Goal: Task Accomplishment & Management: Manage account settings

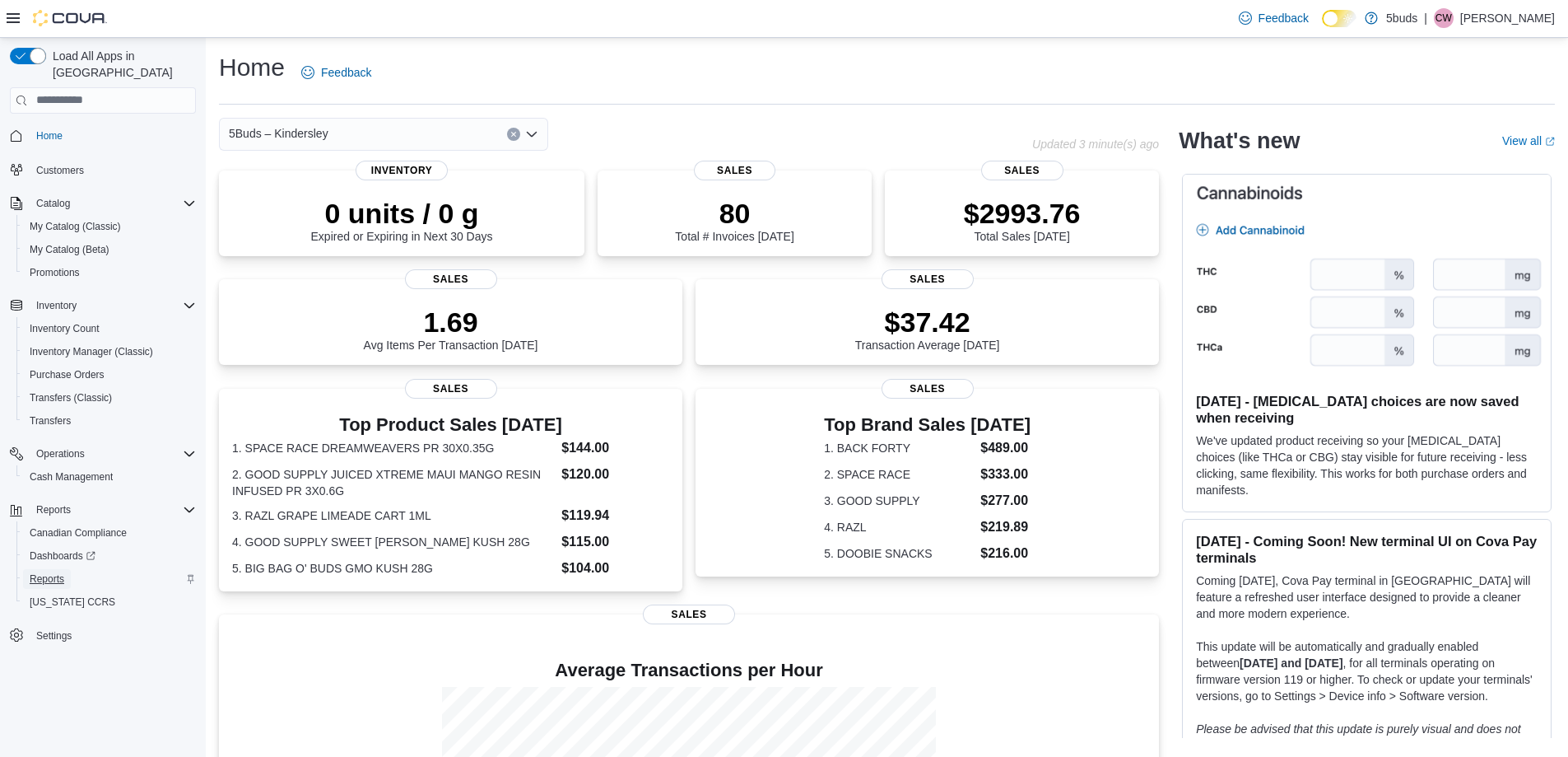
click at [55, 572] on span "Reports" at bounding box center [47, 579] width 34 height 13
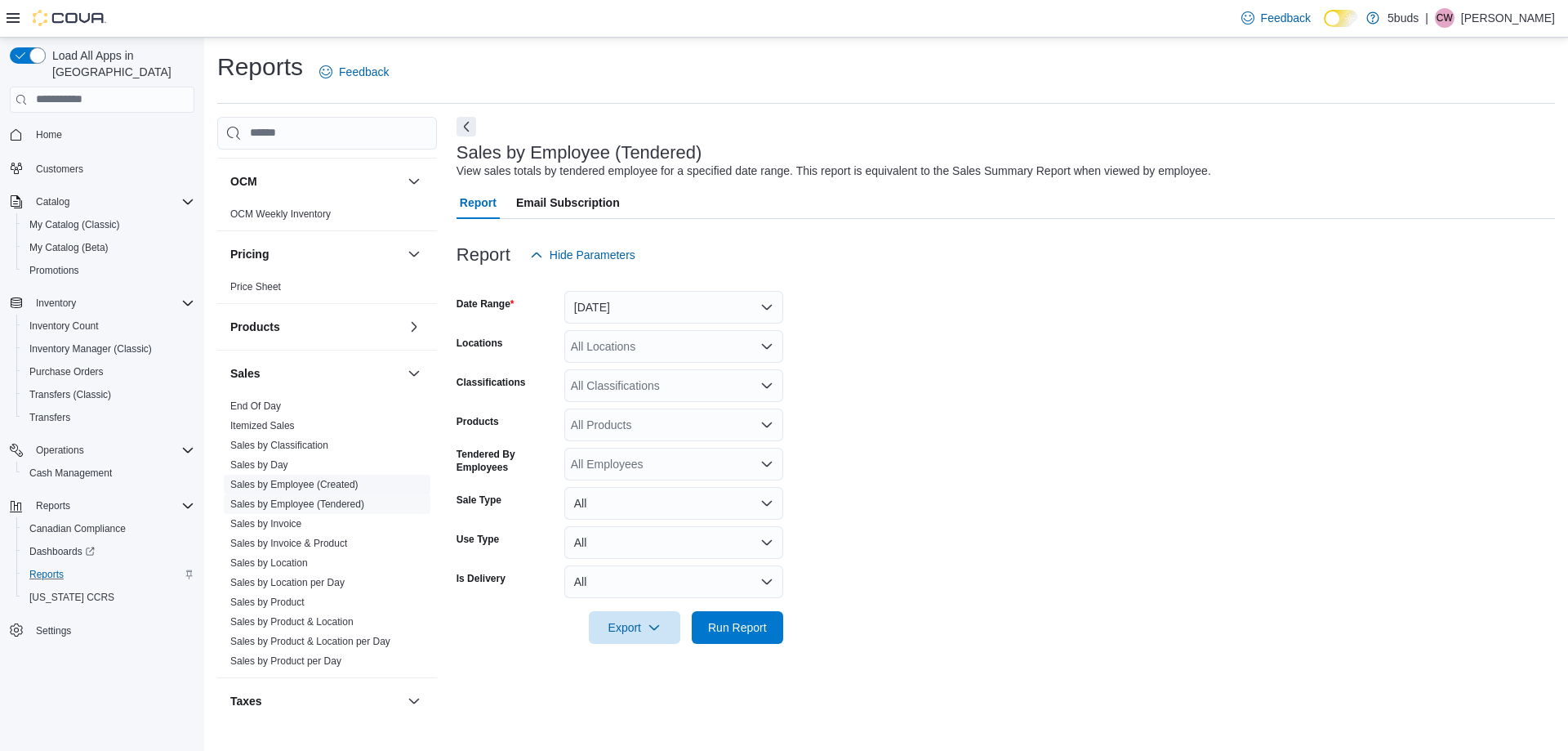
scroll to position [1131, 0]
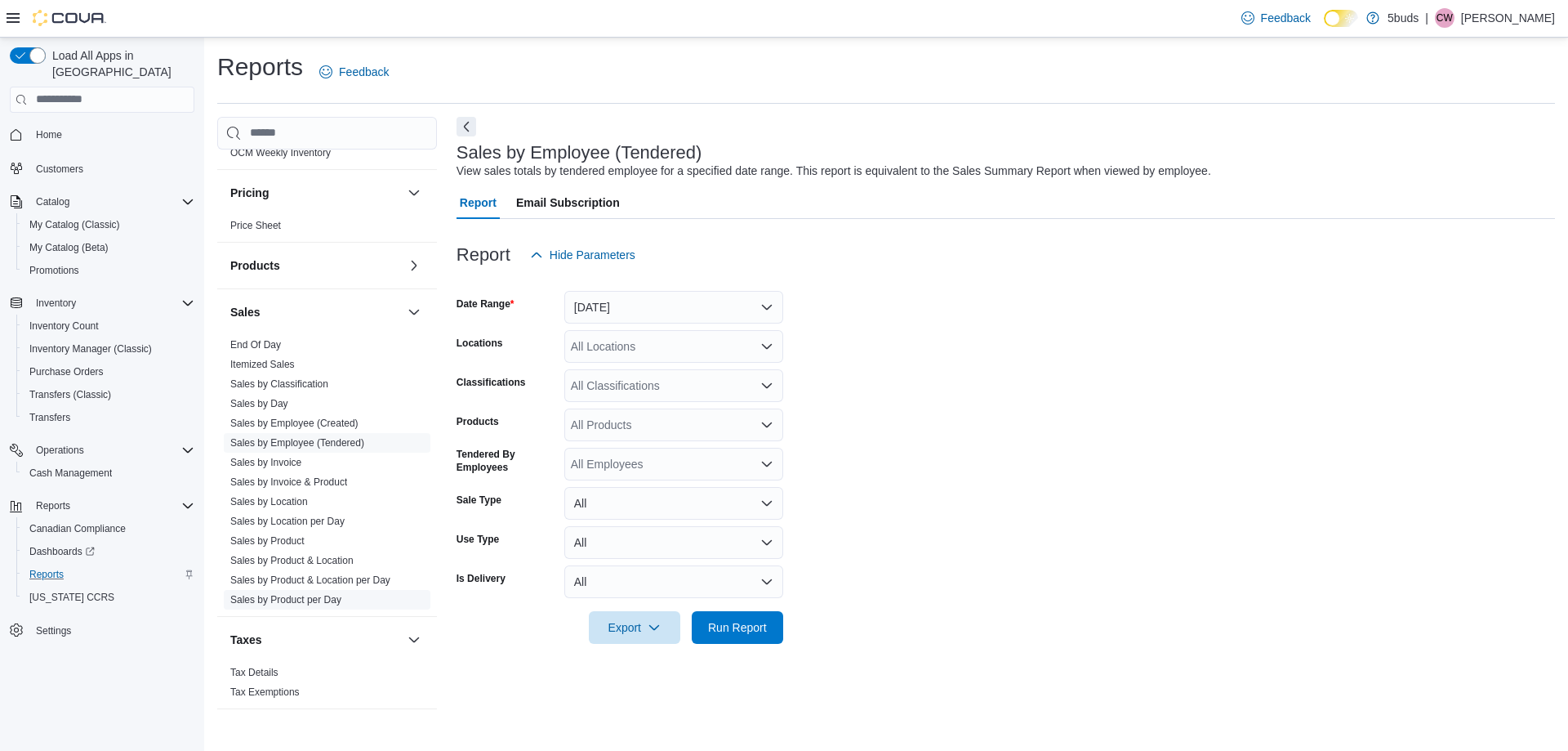
click at [289, 593] on link "Sales by Product per Day" at bounding box center [286, 599] width 111 height 11
click at [632, 299] on button "[DATE]" at bounding box center [673, 307] width 219 height 32
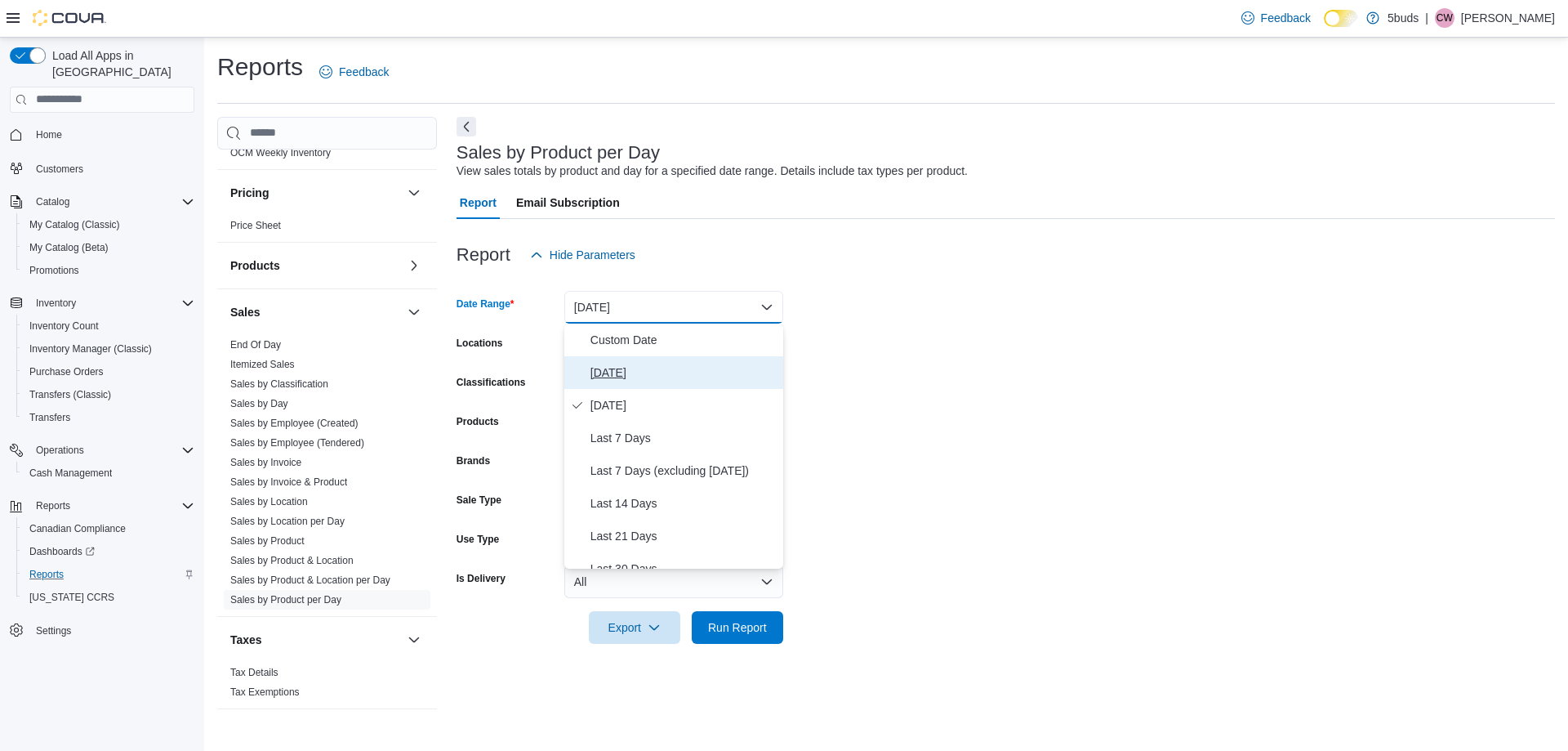
click at [606, 367] on span "[DATE]" at bounding box center [683, 372] width 186 height 20
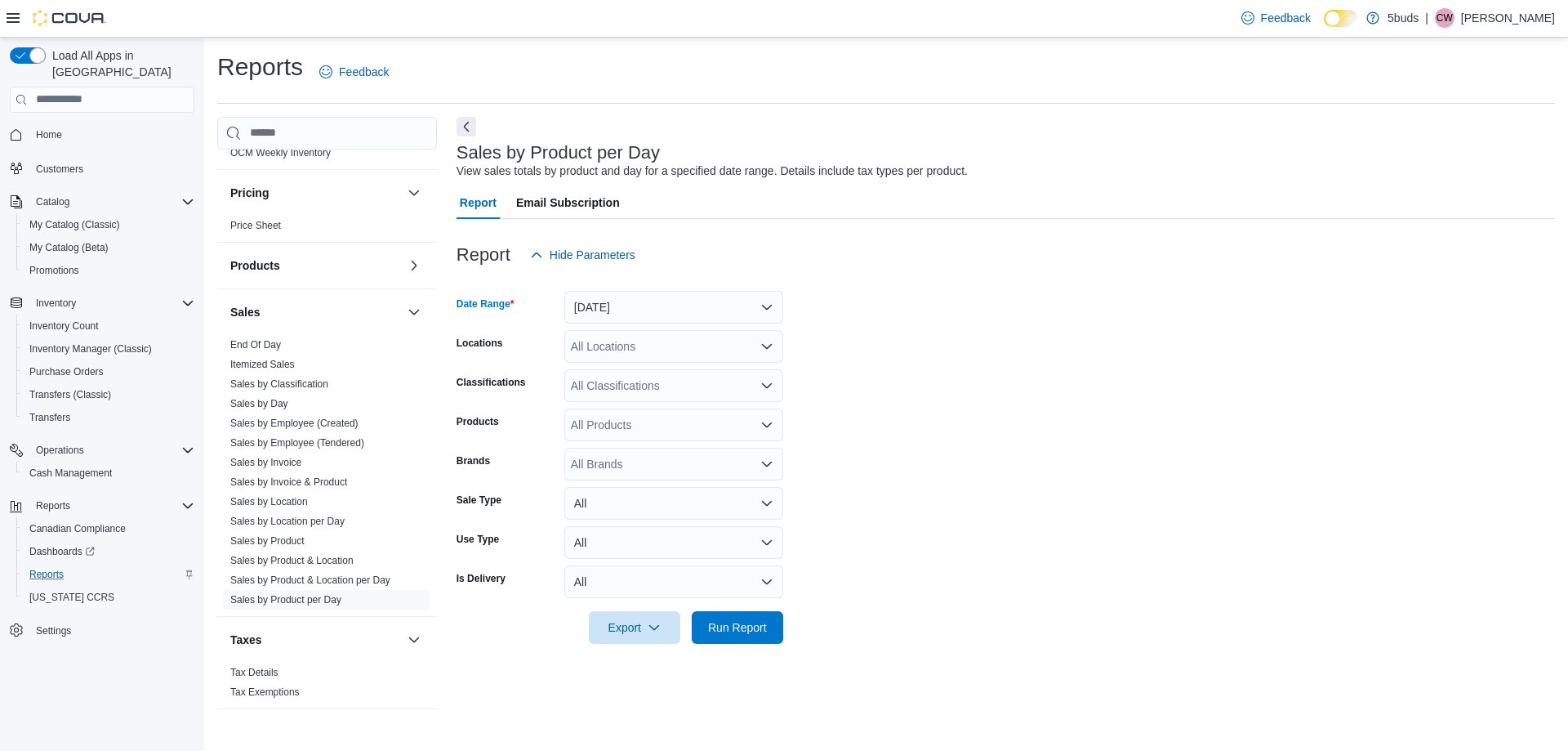
click at [627, 346] on div "All Locations" at bounding box center [673, 347] width 219 height 32
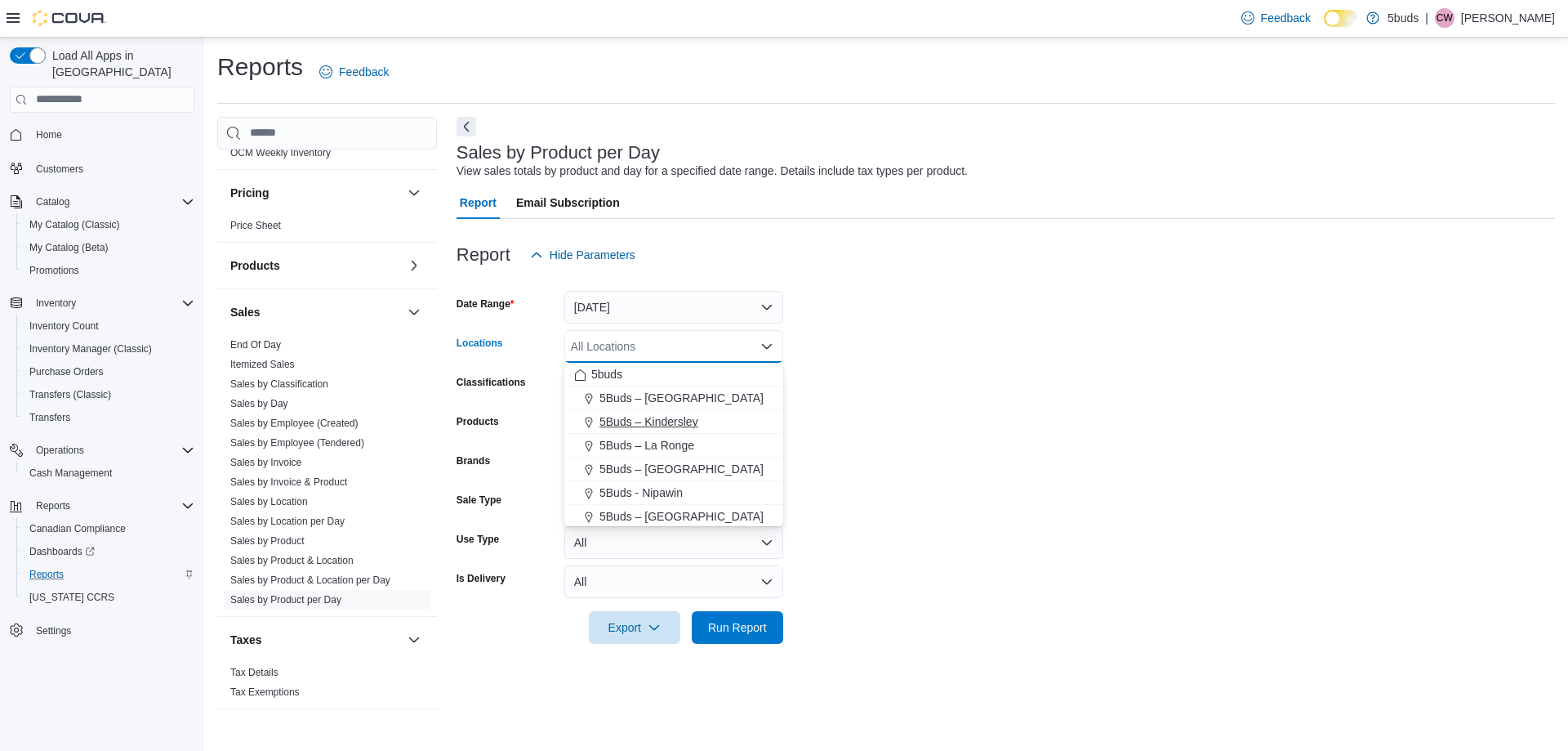
click at [638, 419] on span "5Buds – Kindersley" at bounding box center [648, 421] width 99 height 16
click at [946, 520] on form "Date Range [DATE] Locations 5Buds – Kindersley Combo box. Selected. 5Buds – Kin…" at bounding box center [1005, 458] width 1098 height 372
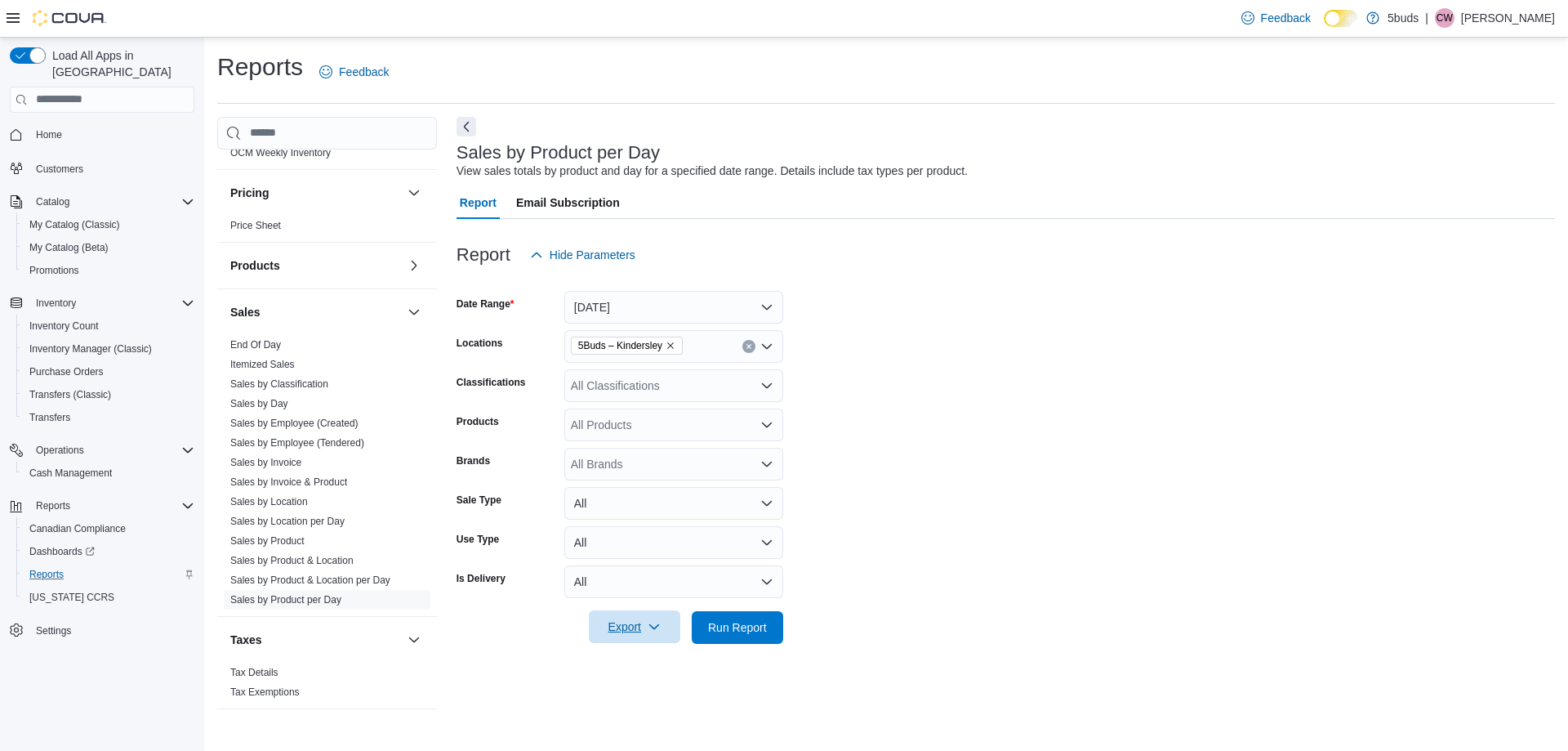
click at [642, 631] on span "Export" at bounding box center [635, 627] width 72 height 32
click at [652, 534] on span "Export to Excel" at bounding box center [636, 530] width 73 height 13
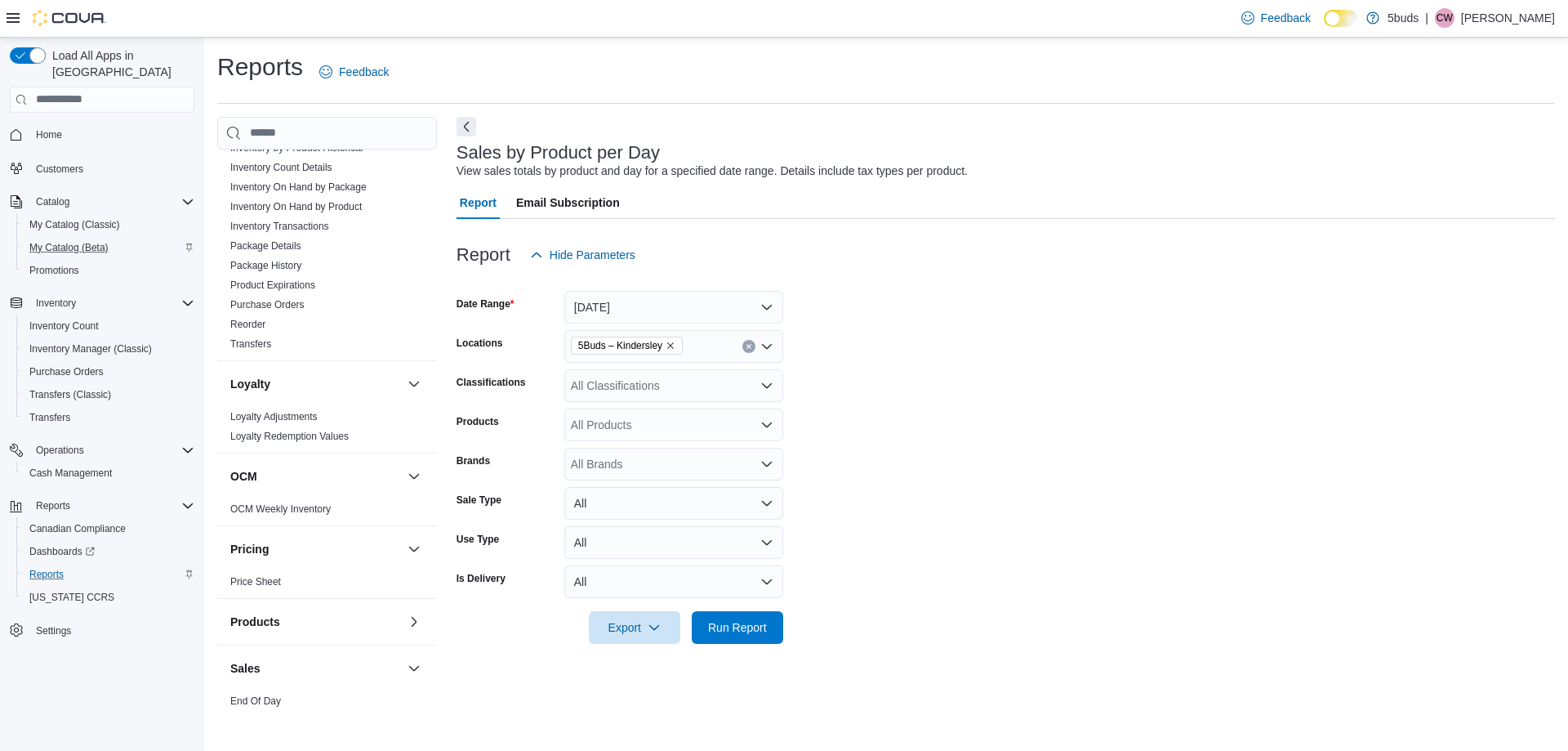
scroll to position [723, 0]
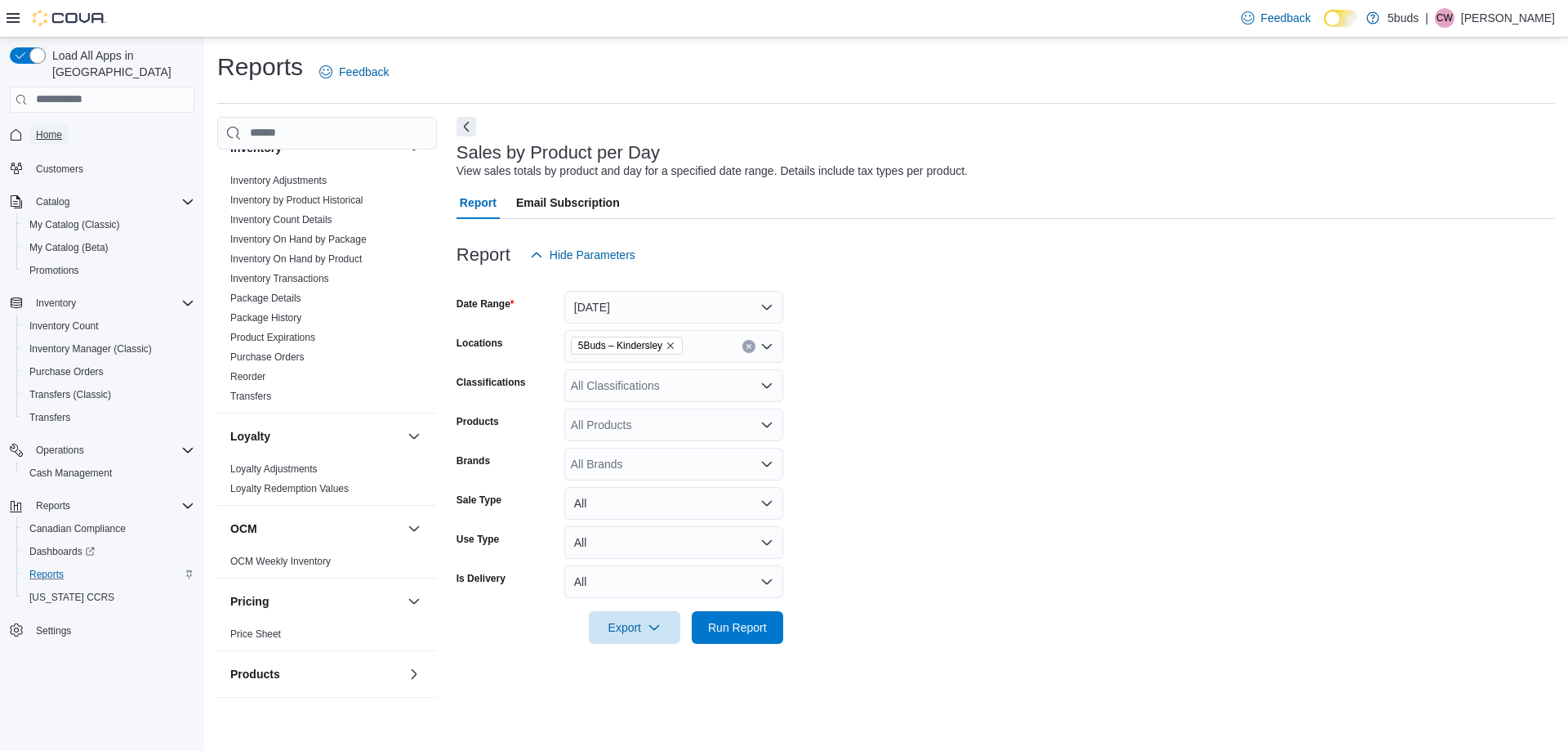
drag, startPoint x: 62, startPoint y: 123, endPoint x: 104, endPoint y: 138, distance: 44.6
click at [62, 128] on span "Home" at bounding box center [49, 135] width 27 height 13
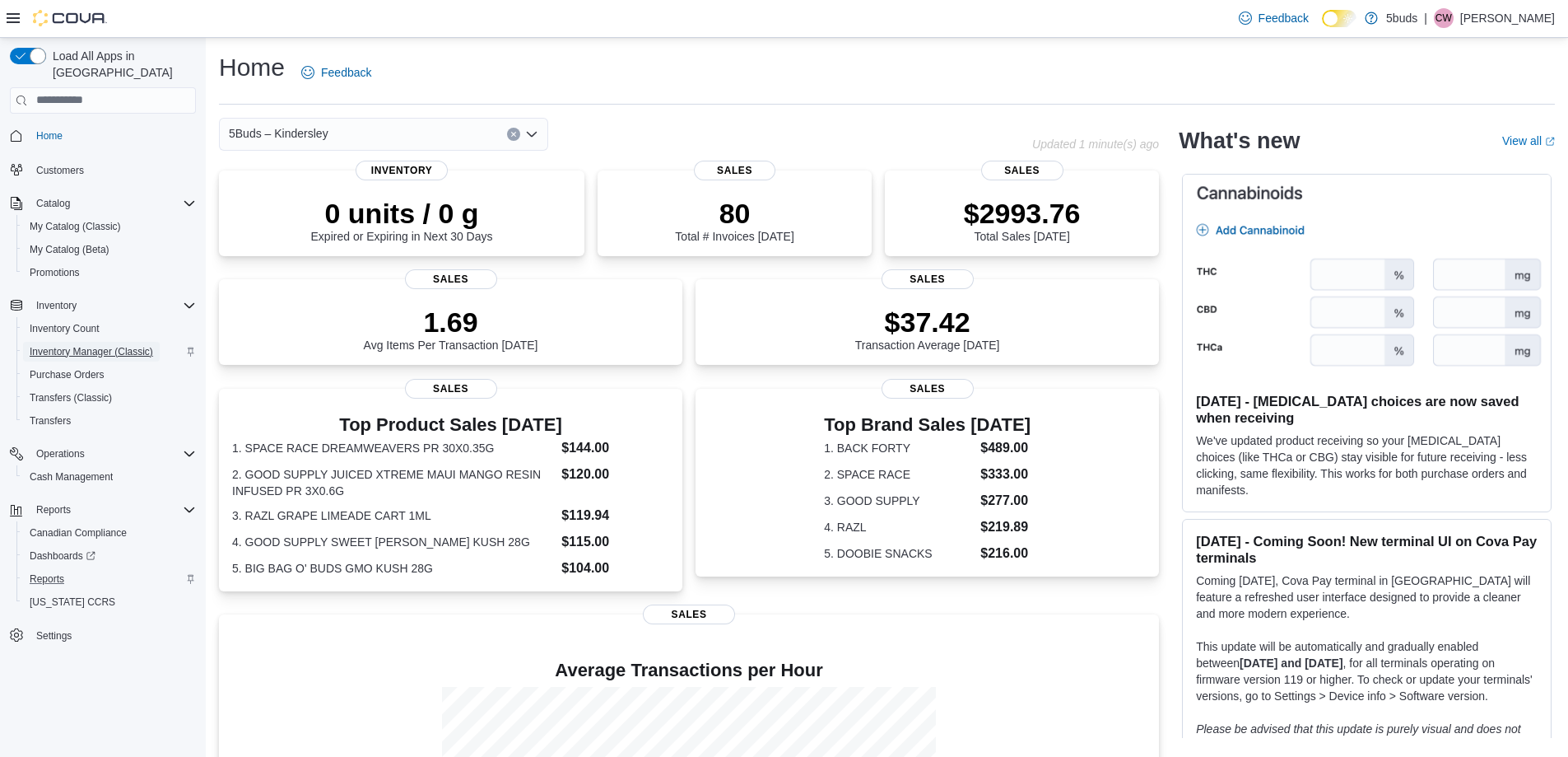
click at [68, 345] on span "Inventory Manager (Classic)" at bounding box center [91, 351] width 123 height 13
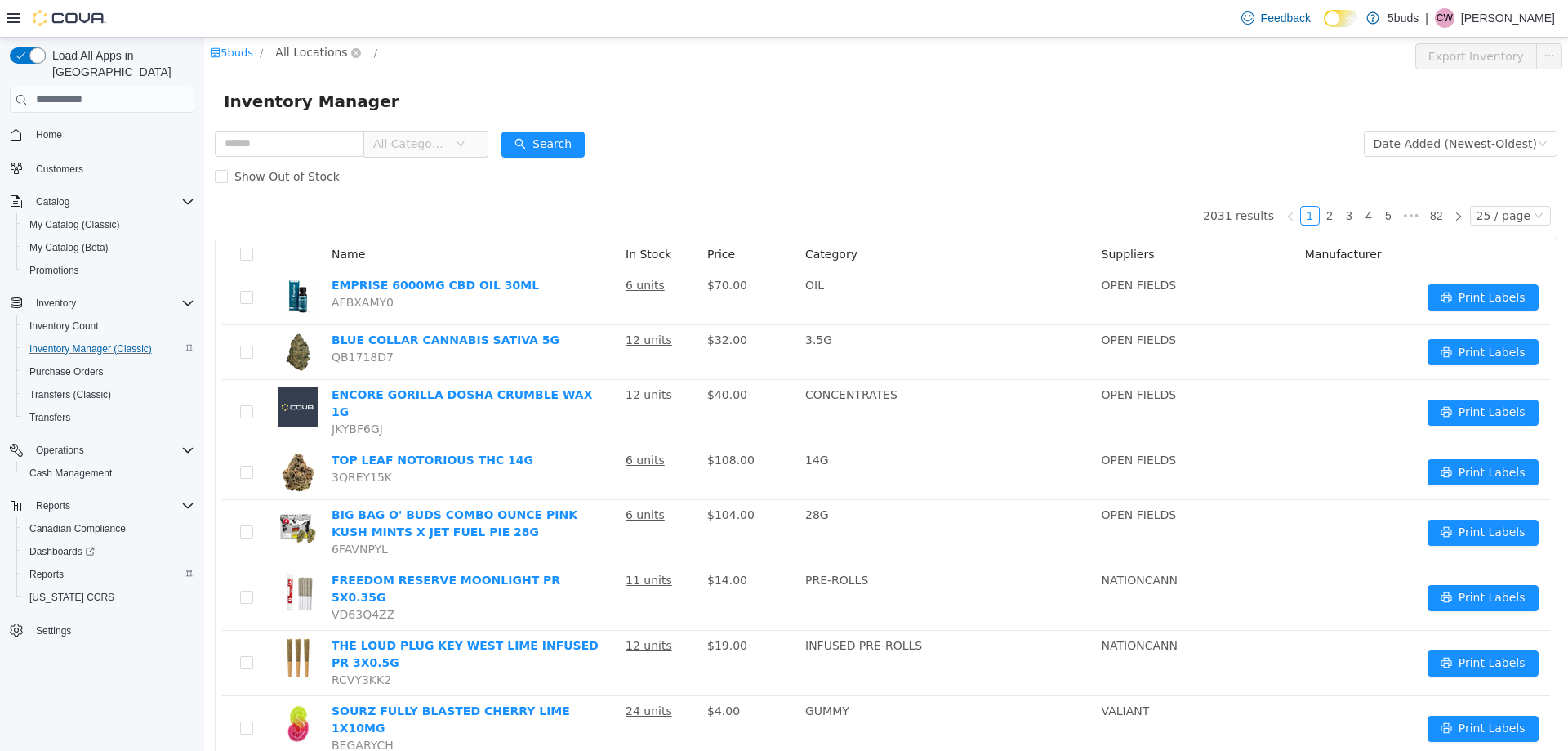
click at [326, 51] on span "All Locations" at bounding box center [311, 51] width 72 height 18
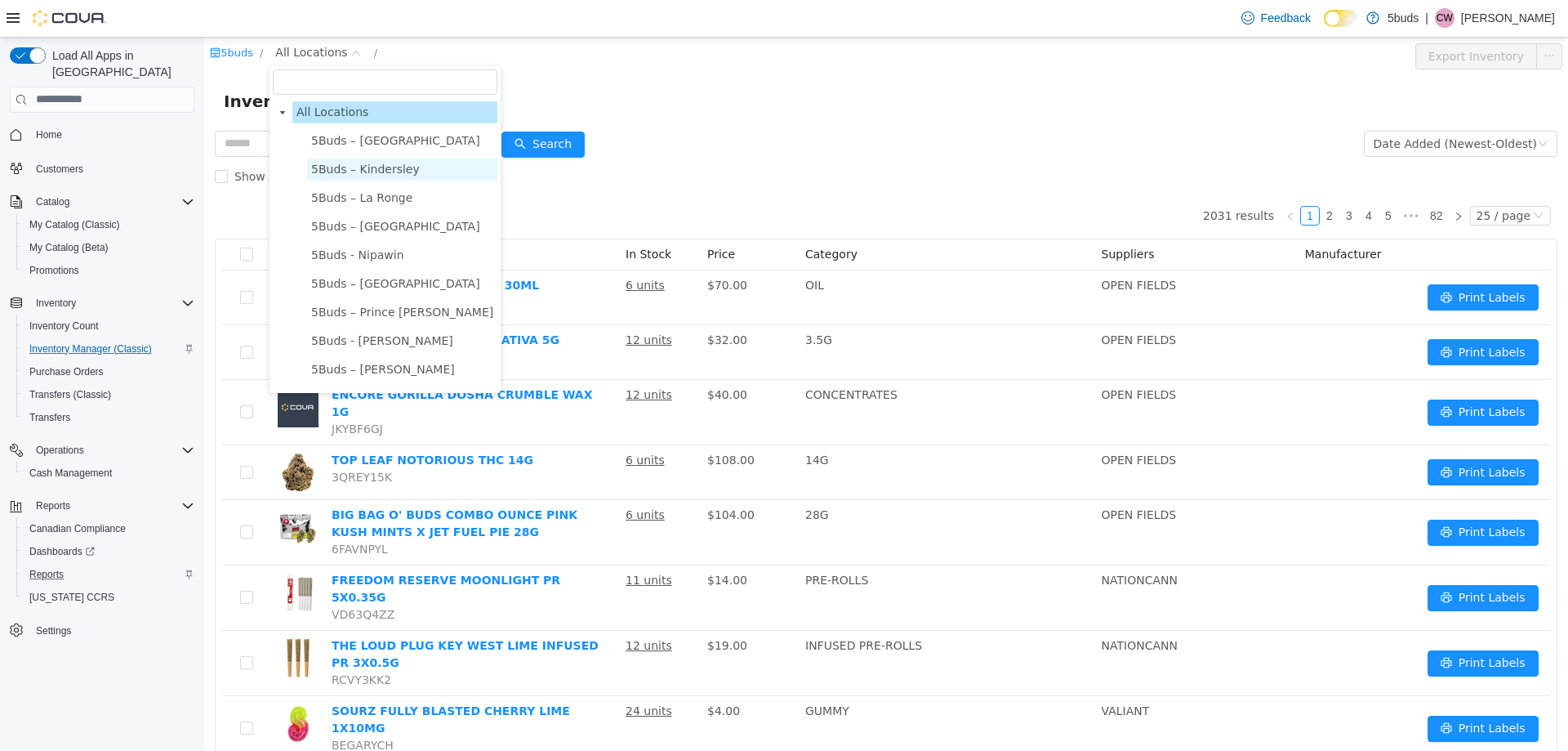
click at [355, 175] on span "5Buds – Kindersley" at bounding box center [365, 168] width 108 height 13
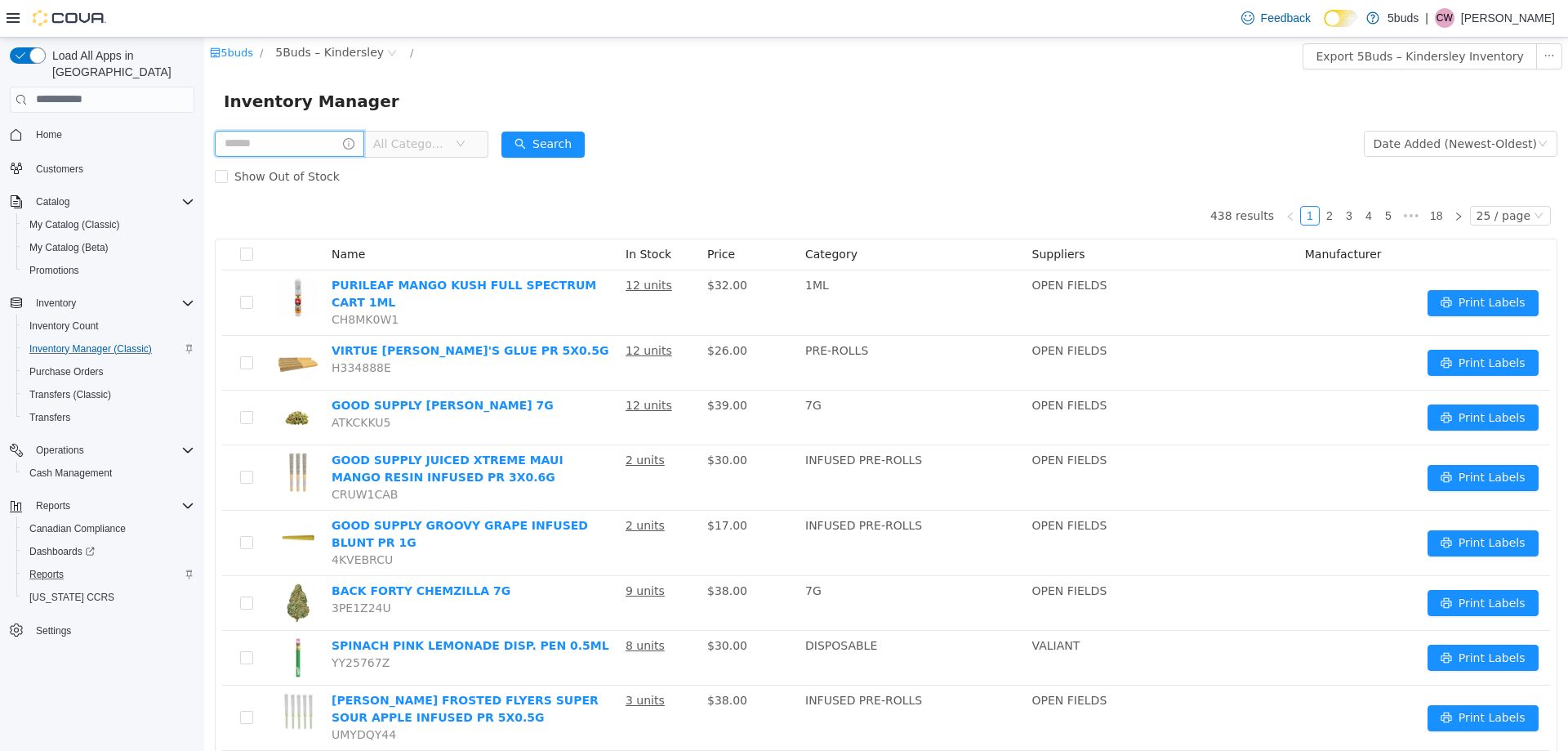
click at [327, 143] on input "text" at bounding box center [289, 143] width 149 height 27
type input "***"
click at [558, 141] on button "Search" at bounding box center [559, 144] width 84 height 27
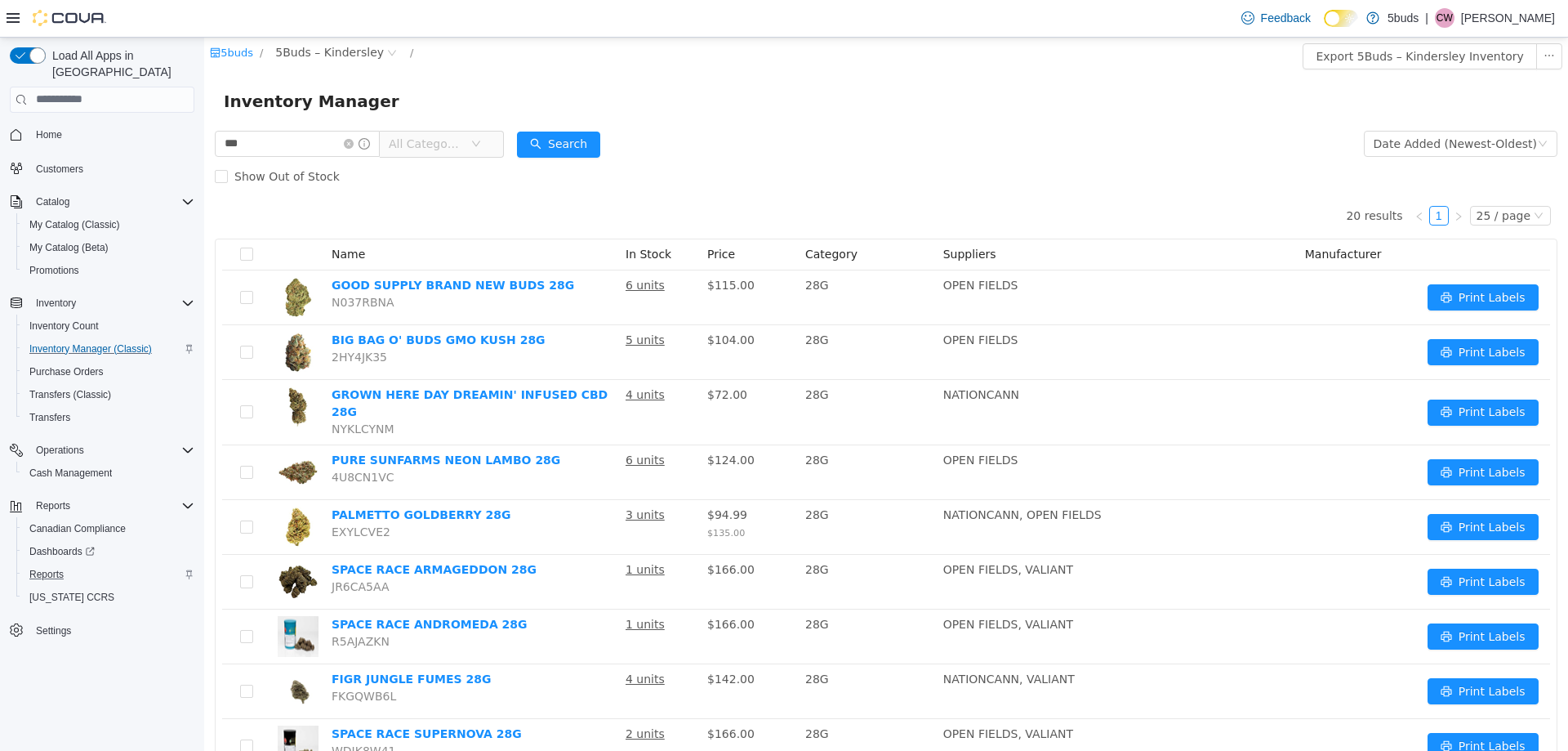
click at [1484, 159] on div "Date Added (Newest-Oldest)" at bounding box center [1461, 142] width 194 height 32
click at [1482, 148] on div "Date Added (Newest-Oldest)" at bounding box center [1455, 143] width 163 height 25
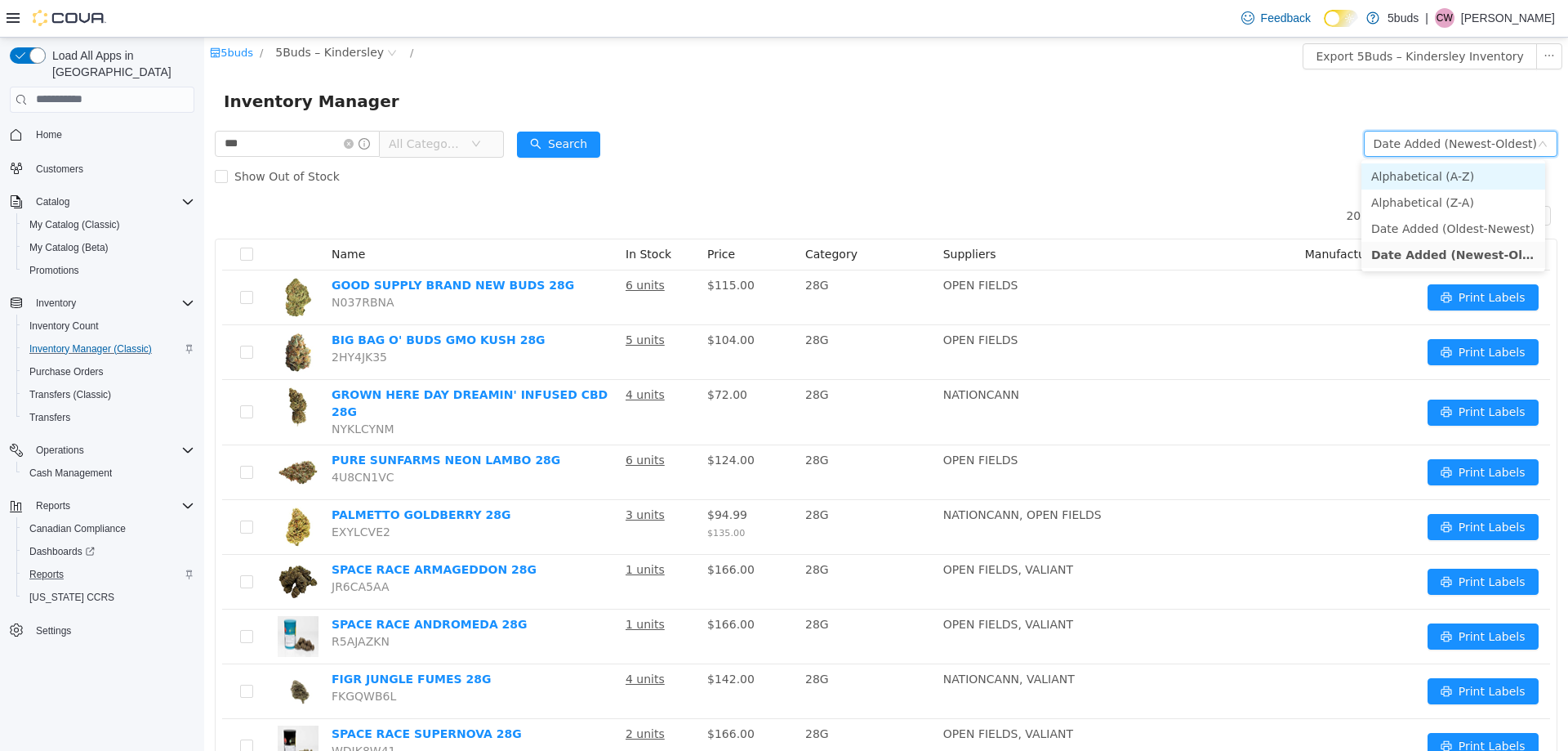
click at [1442, 176] on li "Alphabetical (A-Z)" at bounding box center [1453, 176] width 184 height 27
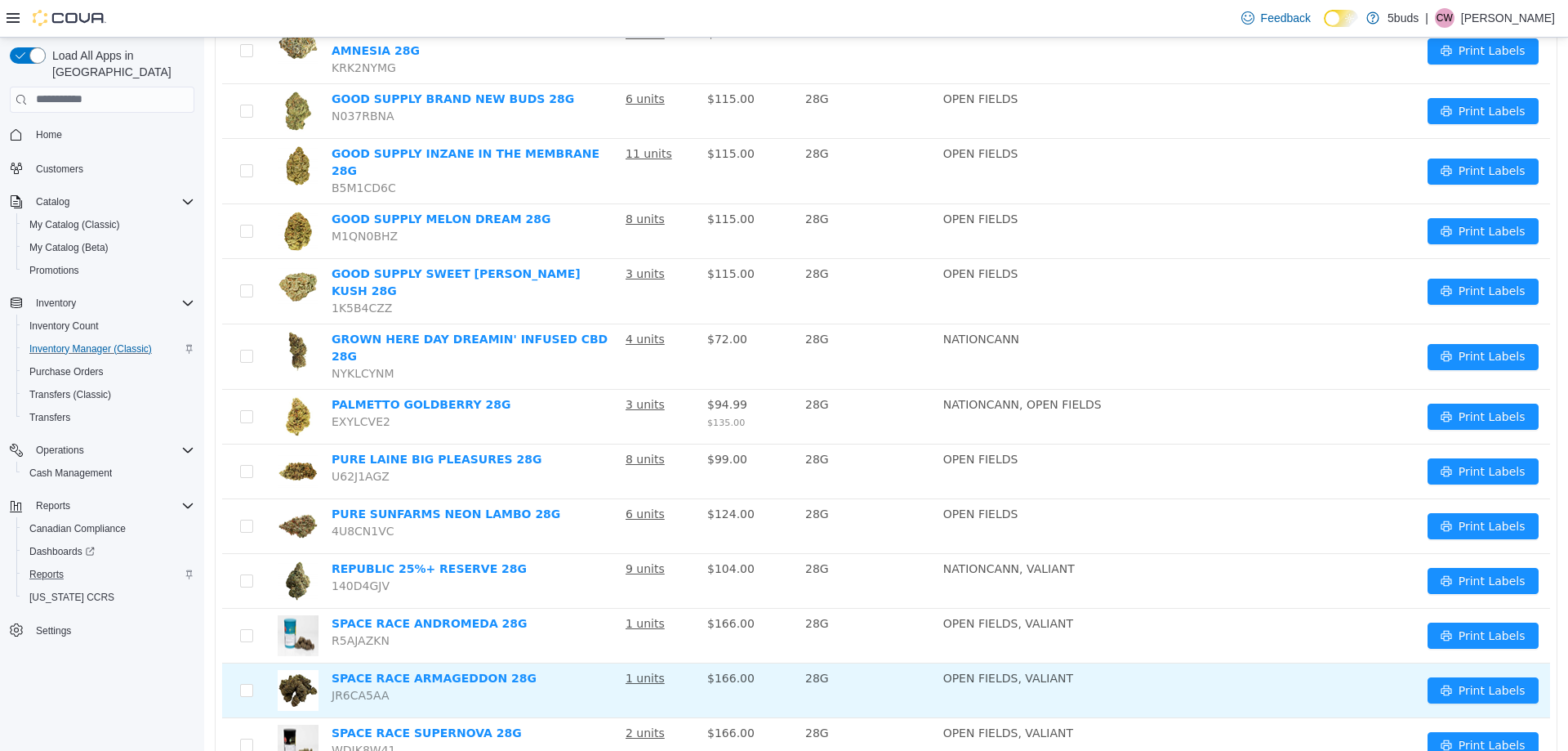
scroll to position [671, 0]
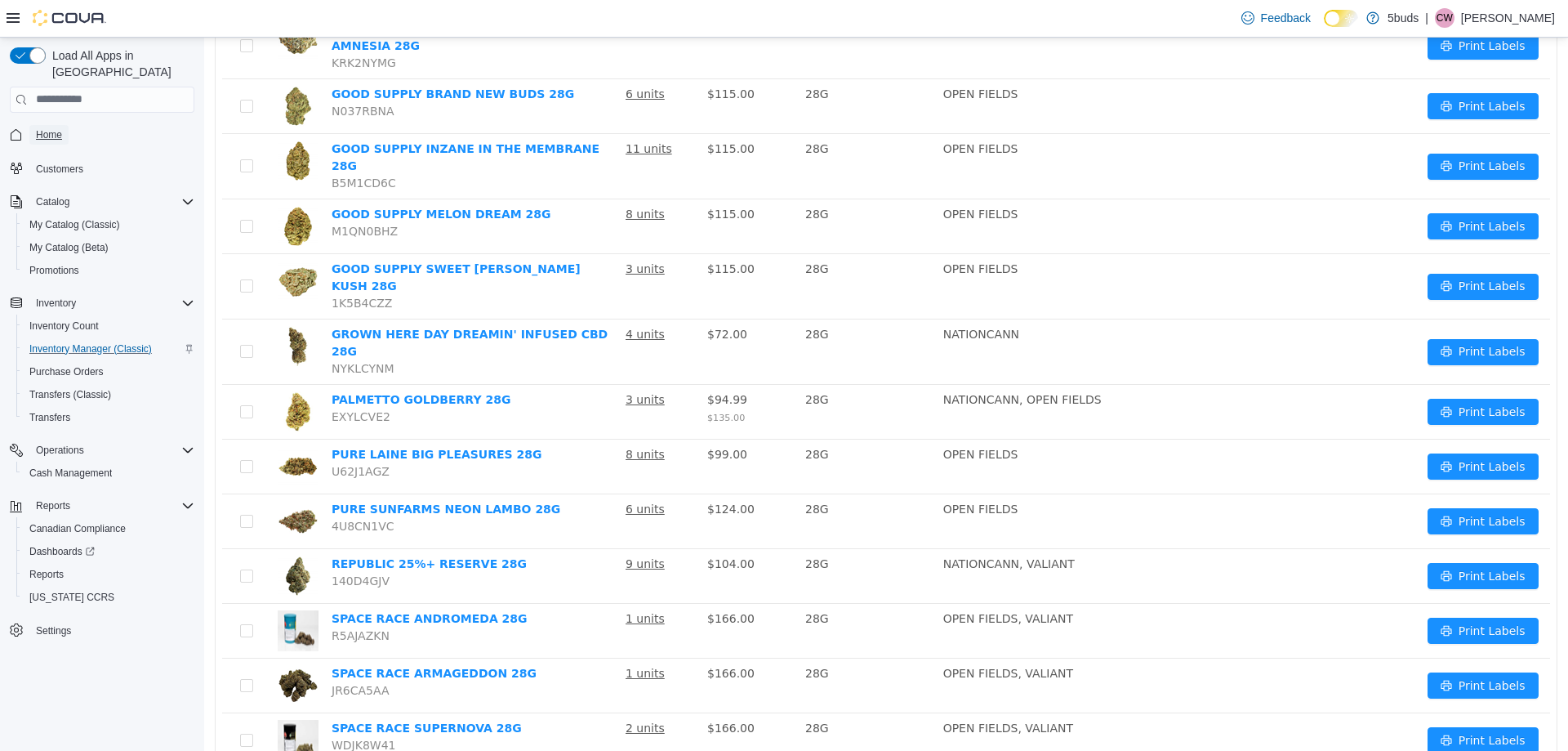
click at [50, 128] on span "Home" at bounding box center [49, 135] width 27 height 13
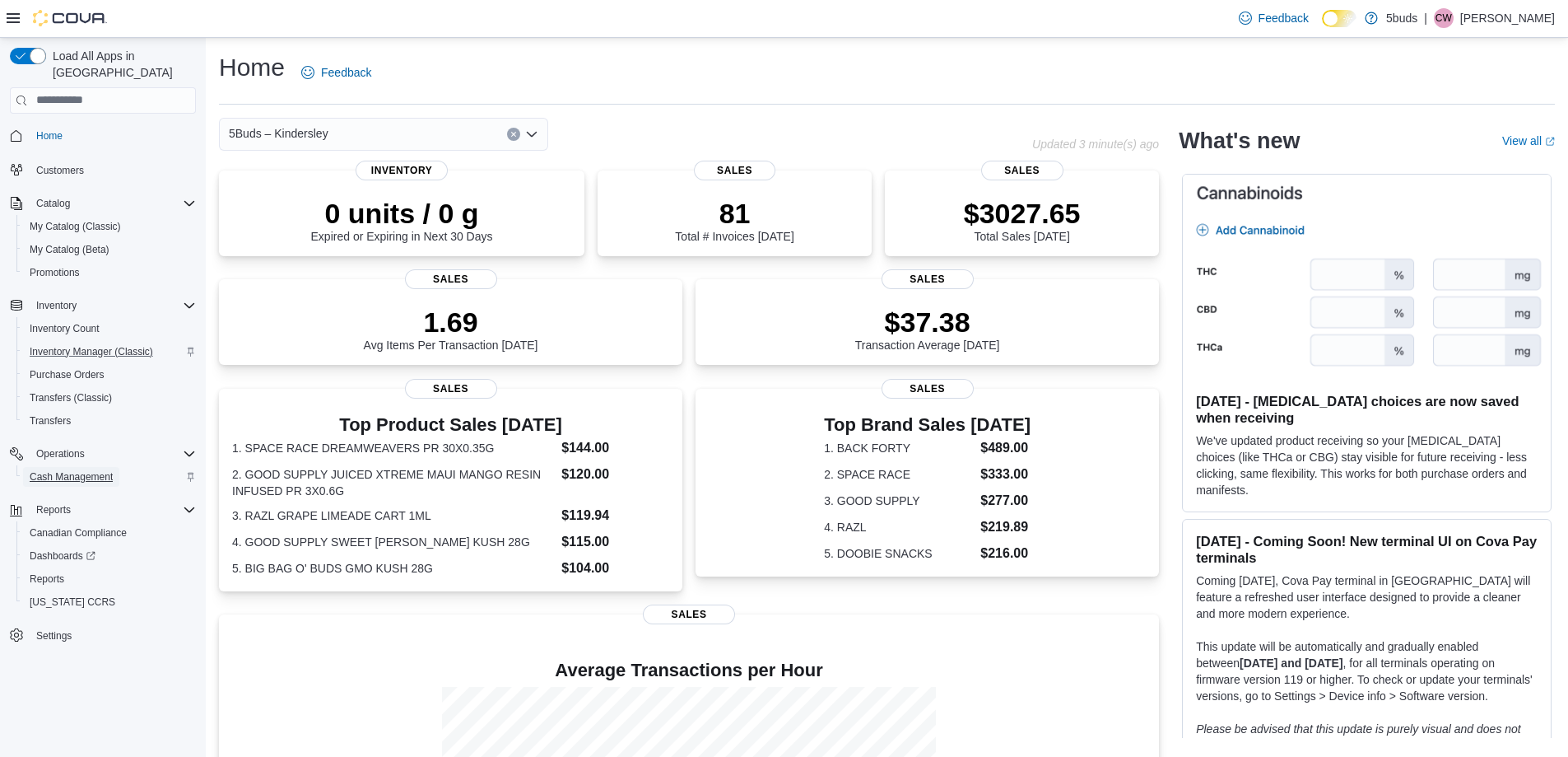
click at [68, 470] on span "Cash Management" at bounding box center [71, 477] width 83 height 13
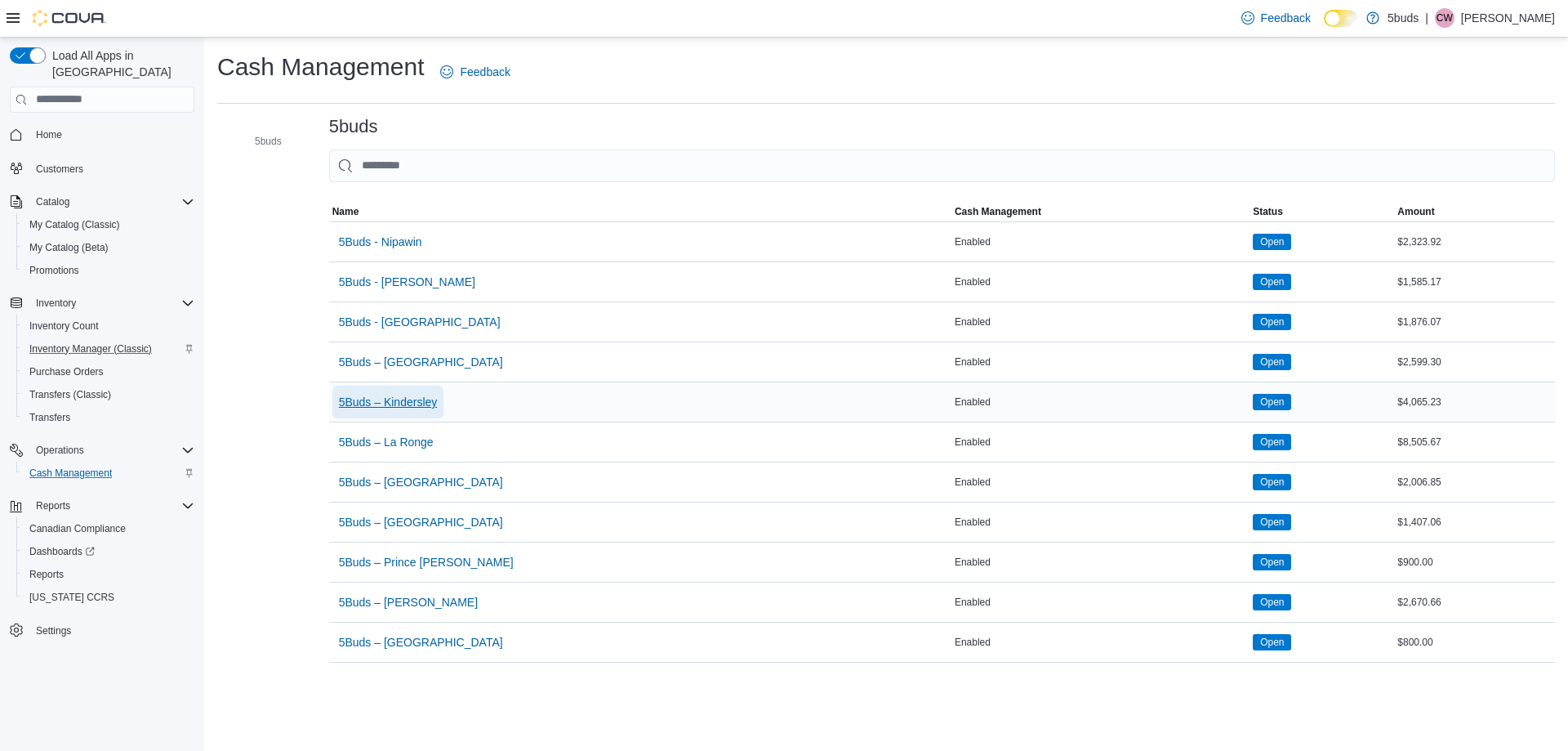
click at [380, 396] on span "5Buds – Kindersley" at bounding box center [388, 402] width 99 height 16
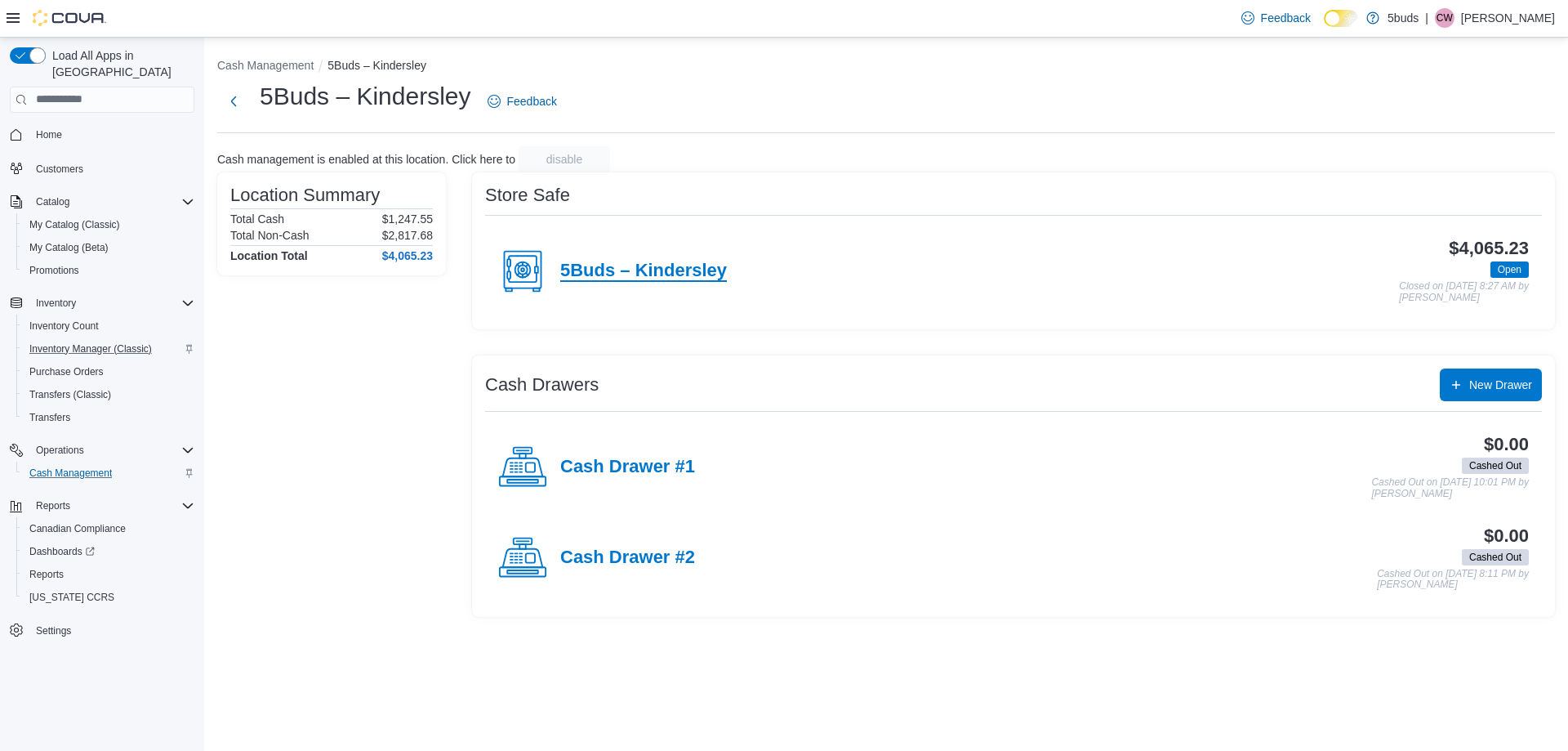
click at [651, 271] on h4 "5Buds – Kindersley" at bounding box center [644, 271] width 167 height 21
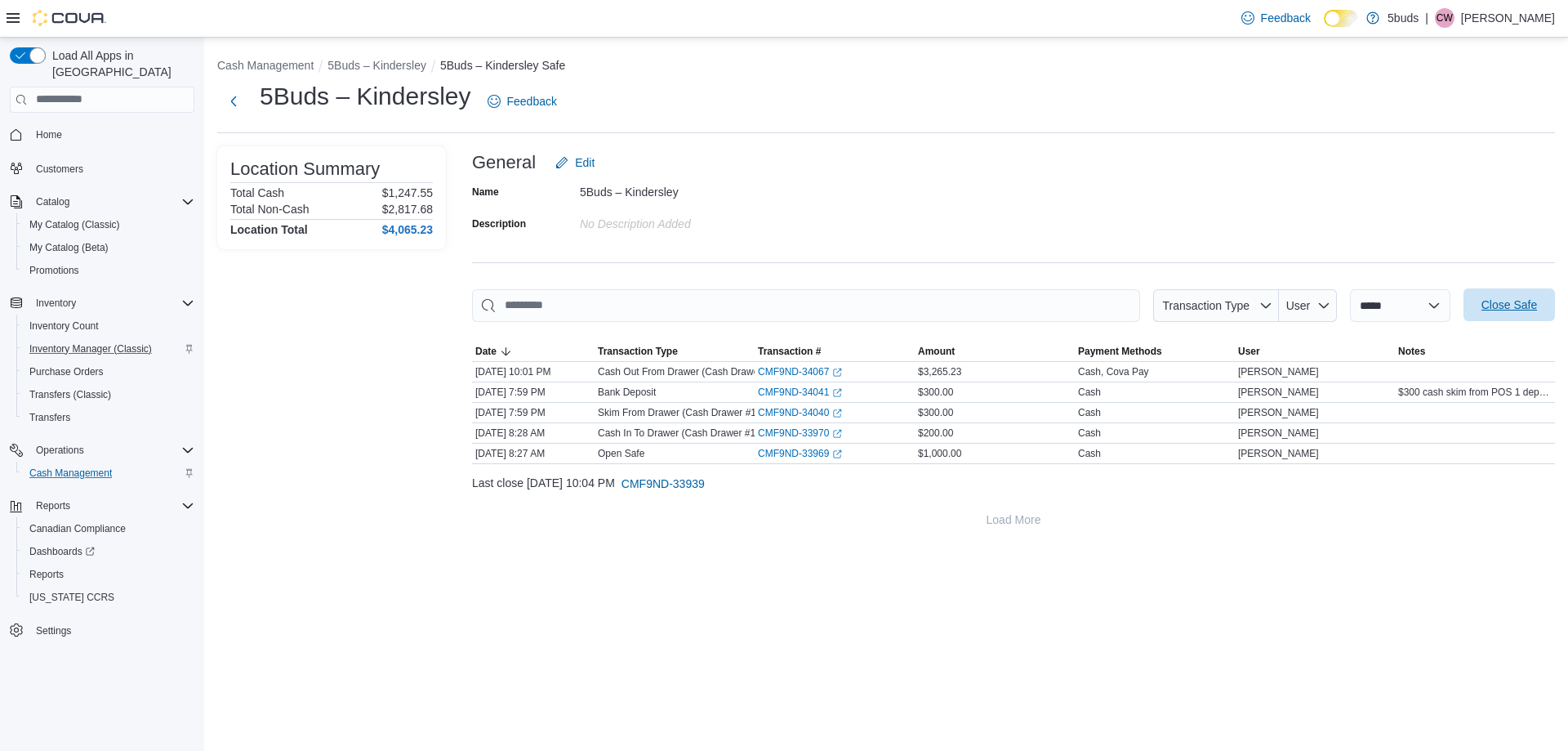
click at [1482, 313] on span "Close Safe" at bounding box center [1509, 305] width 72 height 32
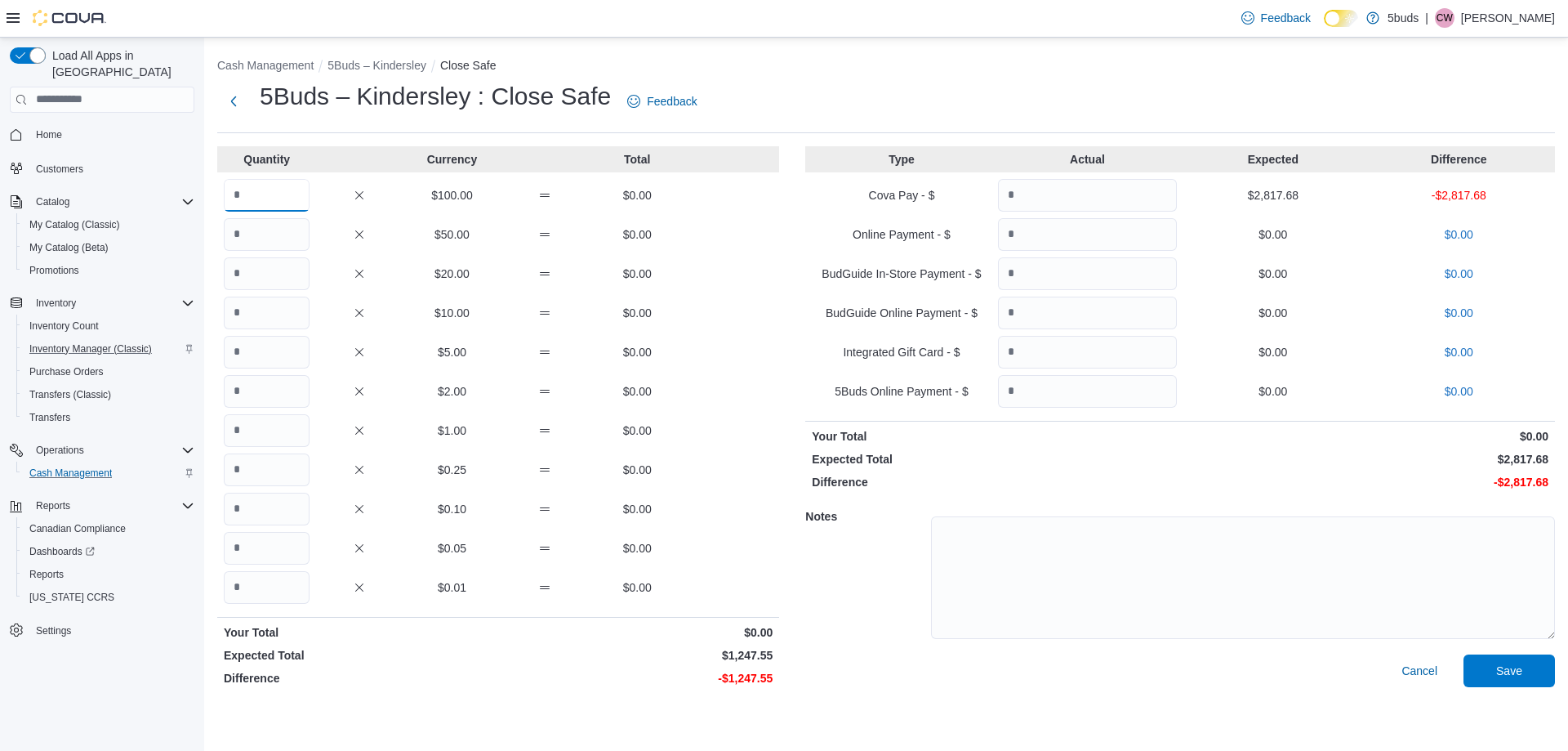
click at [271, 194] on input "Quantity" at bounding box center [267, 195] width 85 height 32
type input "*"
type input "**"
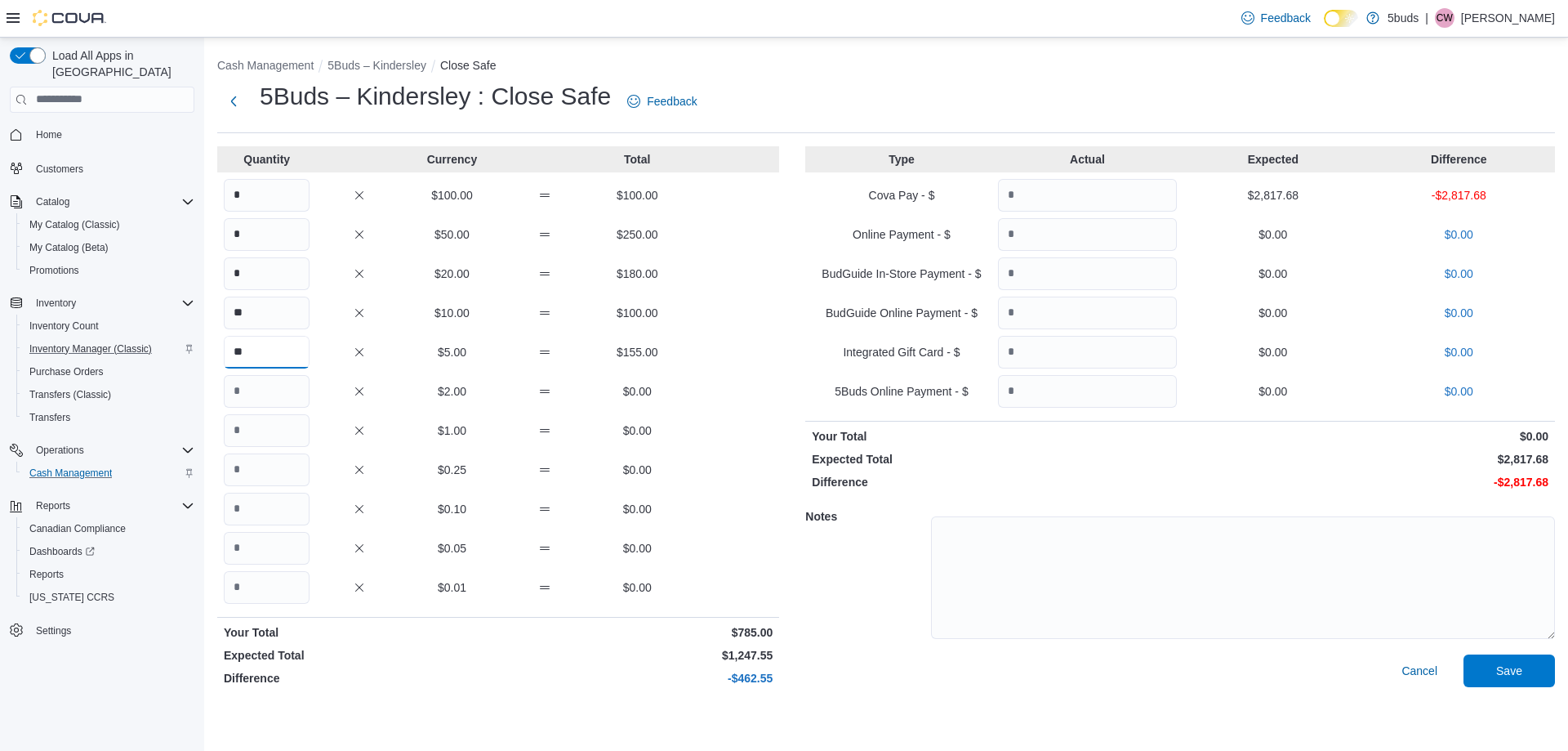
type input "**"
type input "***"
type input "**"
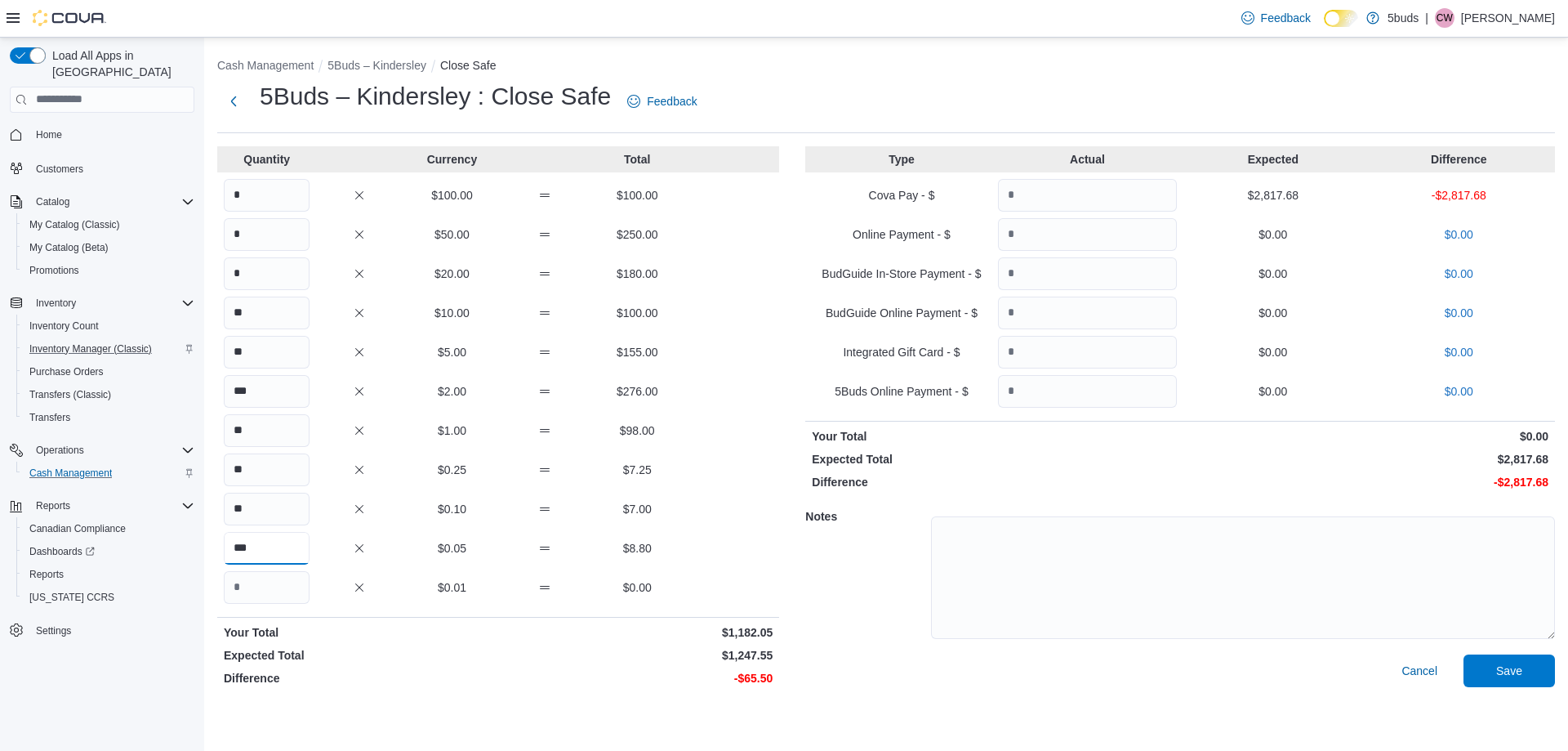
type input "***"
click at [262, 209] on input "*" at bounding box center [267, 195] width 85 height 32
click at [260, 240] on input "*" at bounding box center [267, 235] width 85 height 32
click at [251, 269] on input "*" at bounding box center [267, 273] width 85 height 32
click at [249, 474] on input "**" at bounding box center [267, 469] width 85 height 32
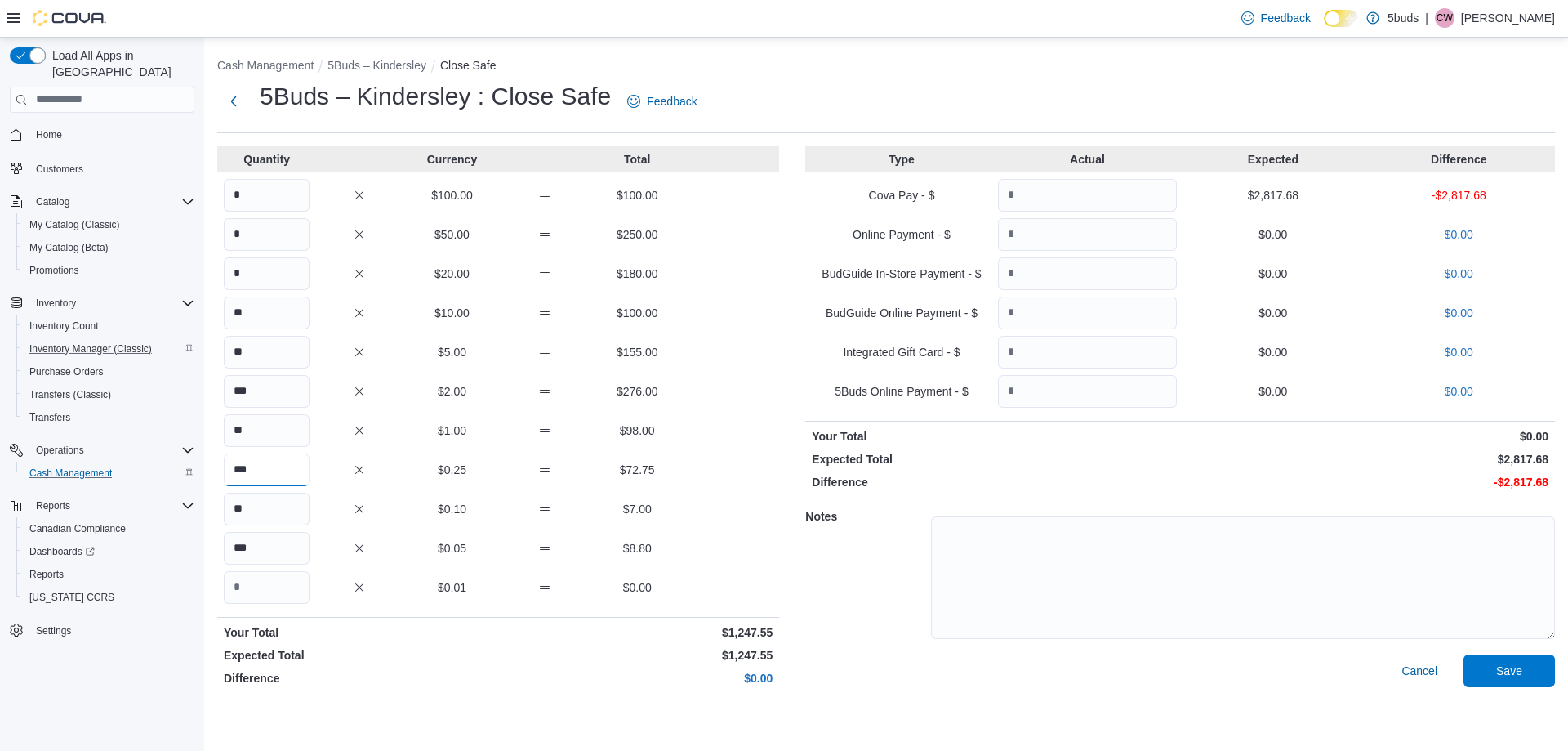
type input "***"
click at [1102, 197] on input "Quantity" at bounding box center [1087, 195] width 178 height 32
type input "*******"
click at [1522, 669] on span "Save" at bounding box center [1509, 669] width 72 height 32
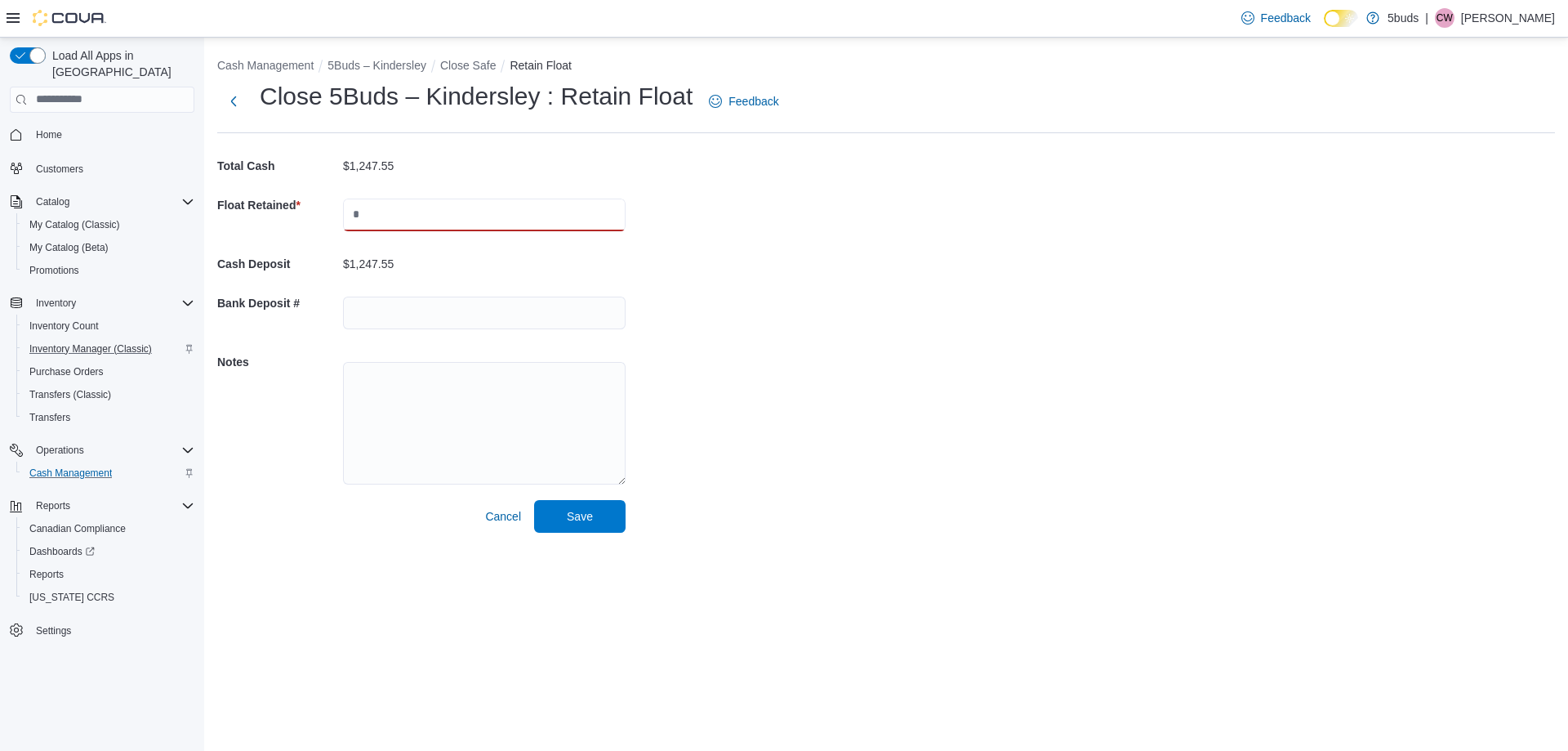
click at [383, 210] on input "text" at bounding box center [484, 215] width 283 height 32
type input "****"
click at [377, 319] on input "text" at bounding box center [484, 312] width 283 height 32
type input "**********"
click at [401, 459] on textarea at bounding box center [484, 422] width 283 height 122
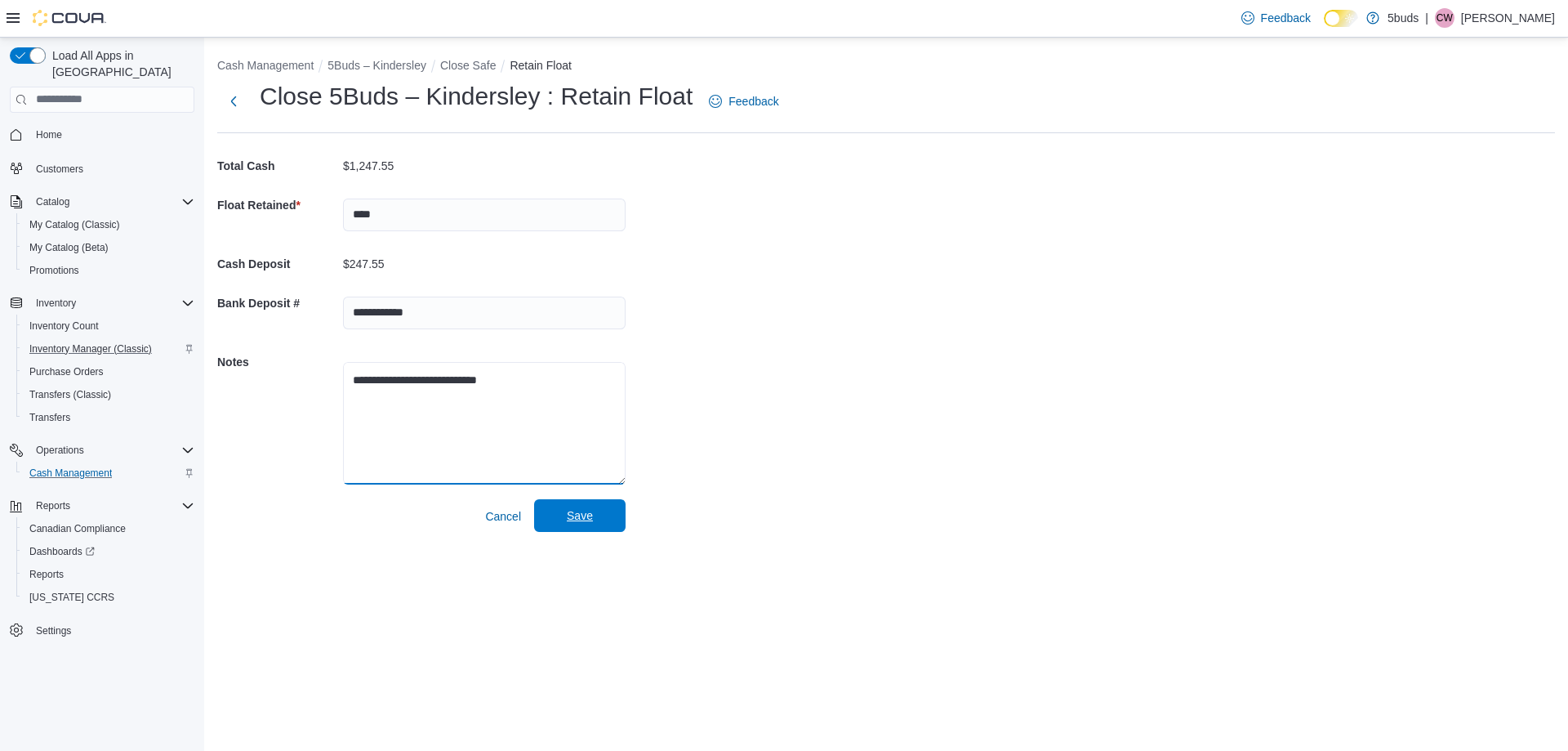
type textarea "**********"
click at [574, 521] on span "Save" at bounding box center [580, 515] width 27 height 16
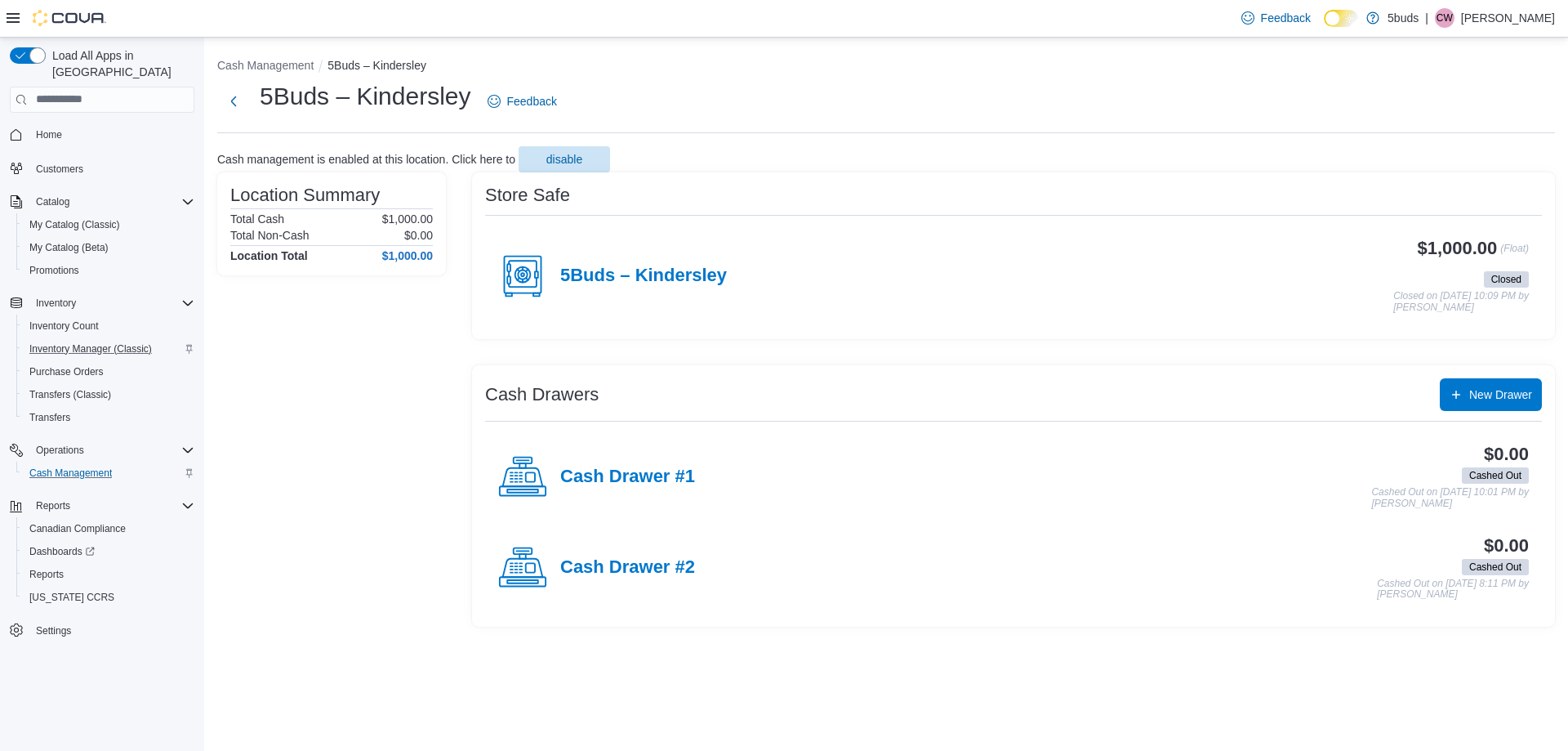
click at [27, 124] on span "Home" at bounding box center [102, 135] width 184 height 21
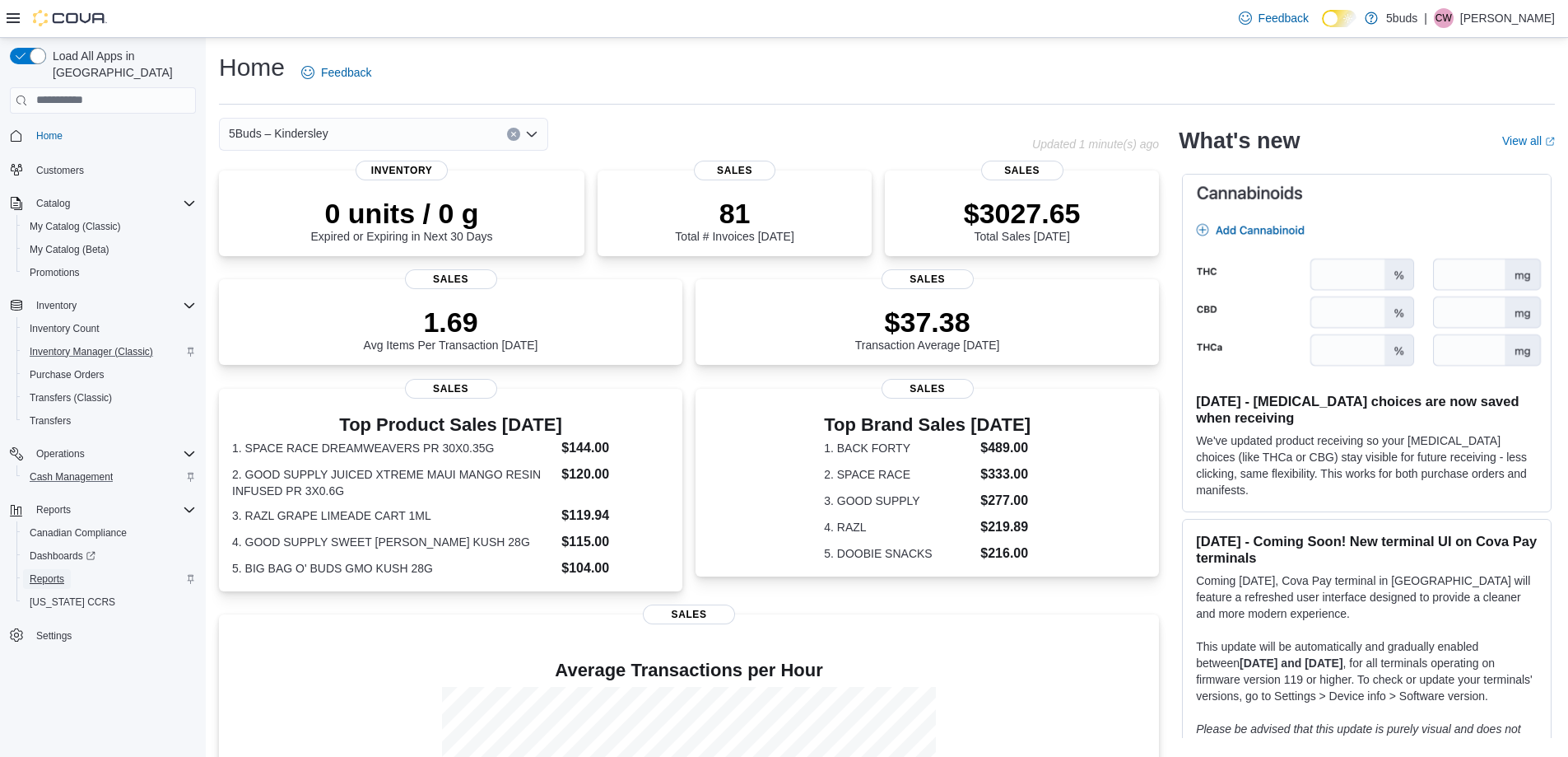
click at [52, 572] on span "Reports" at bounding box center [47, 579] width 34 height 13
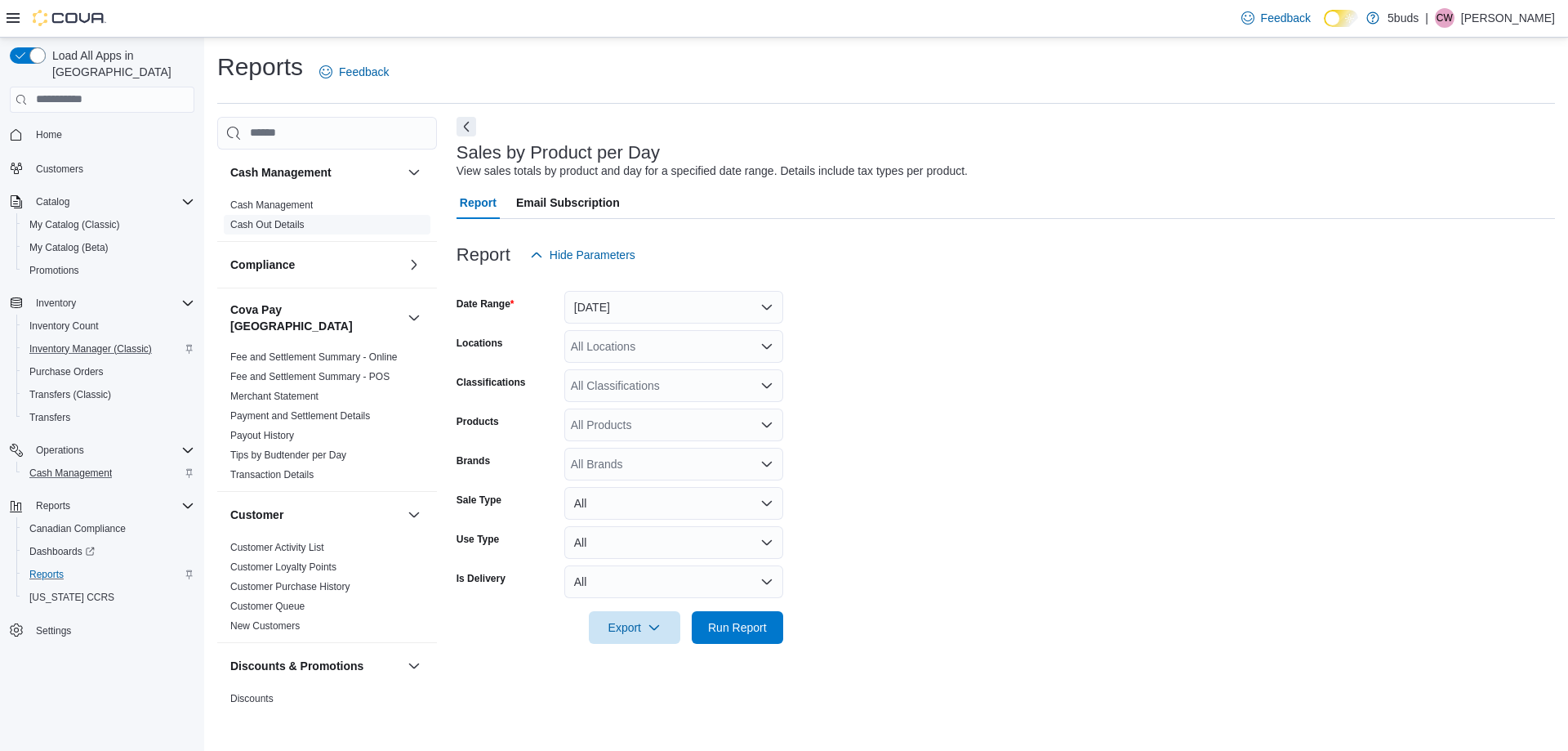
click at [285, 223] on link "Cash Out Details" at bounding box center [268, 225] width 74 height 11
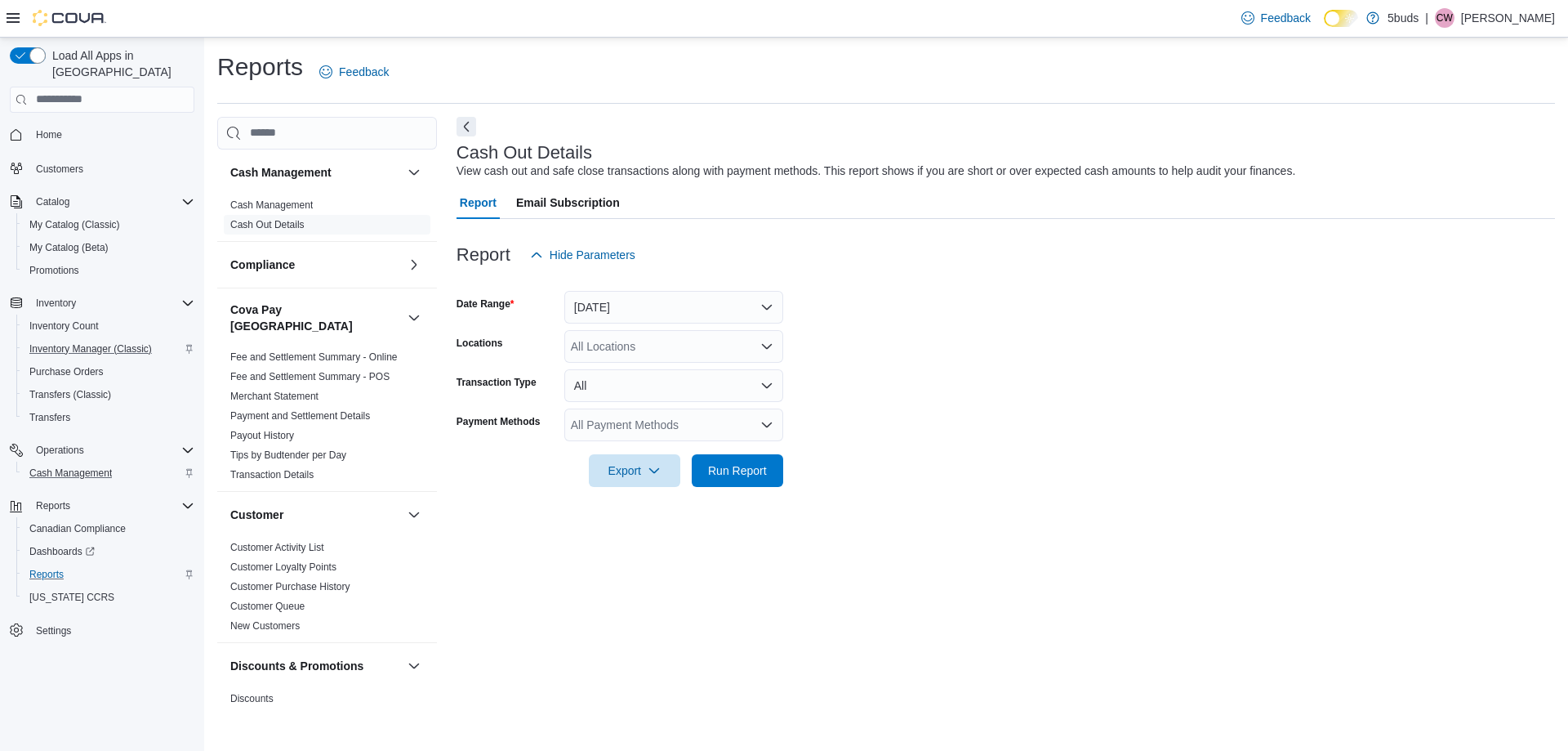
click at [591, 355] on div "All Locations" at bounding box center [673, 347] width 219 height 32
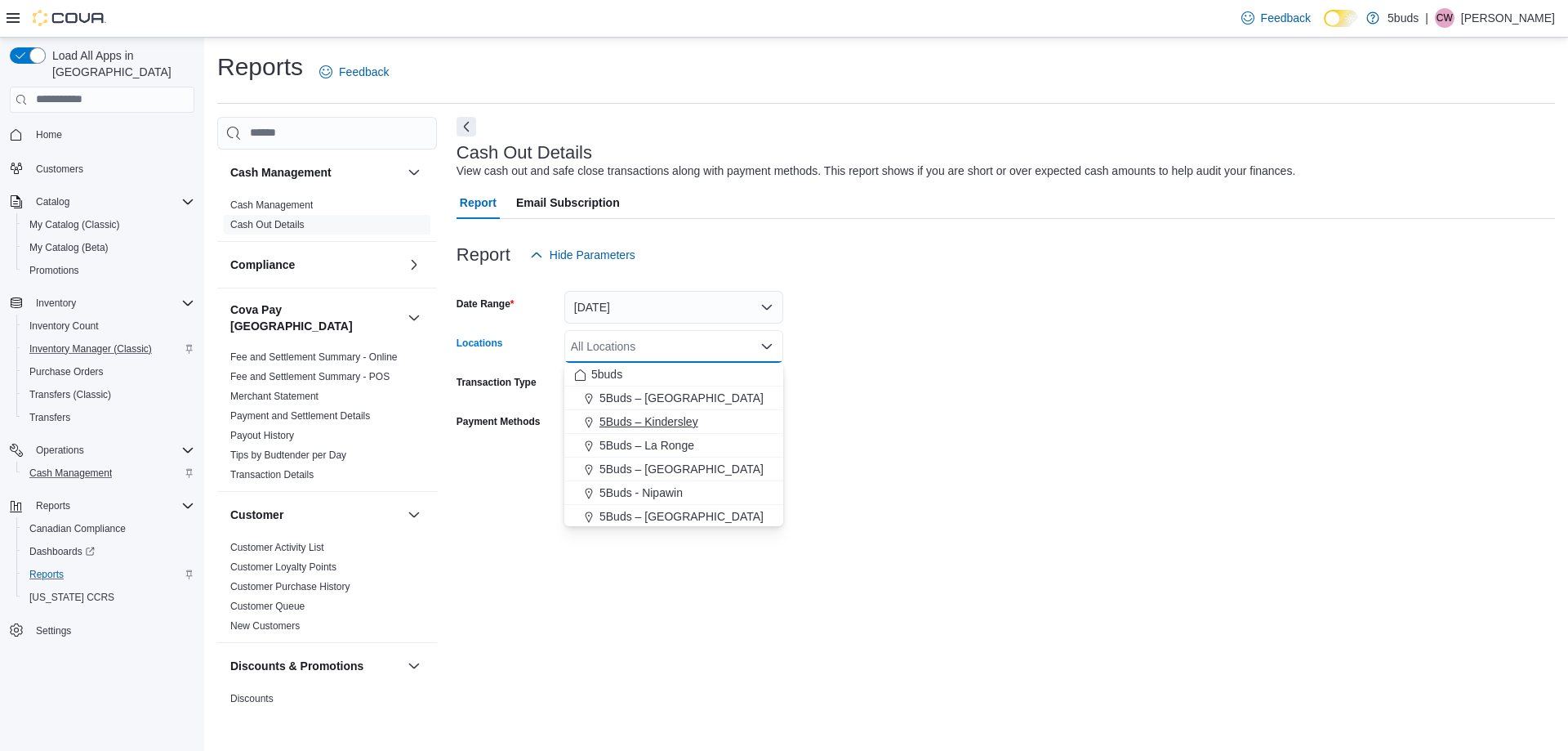
click at [612, 420] on span "5Buds – Kindersley" at bounding box center [648, 421] width 99 height 16
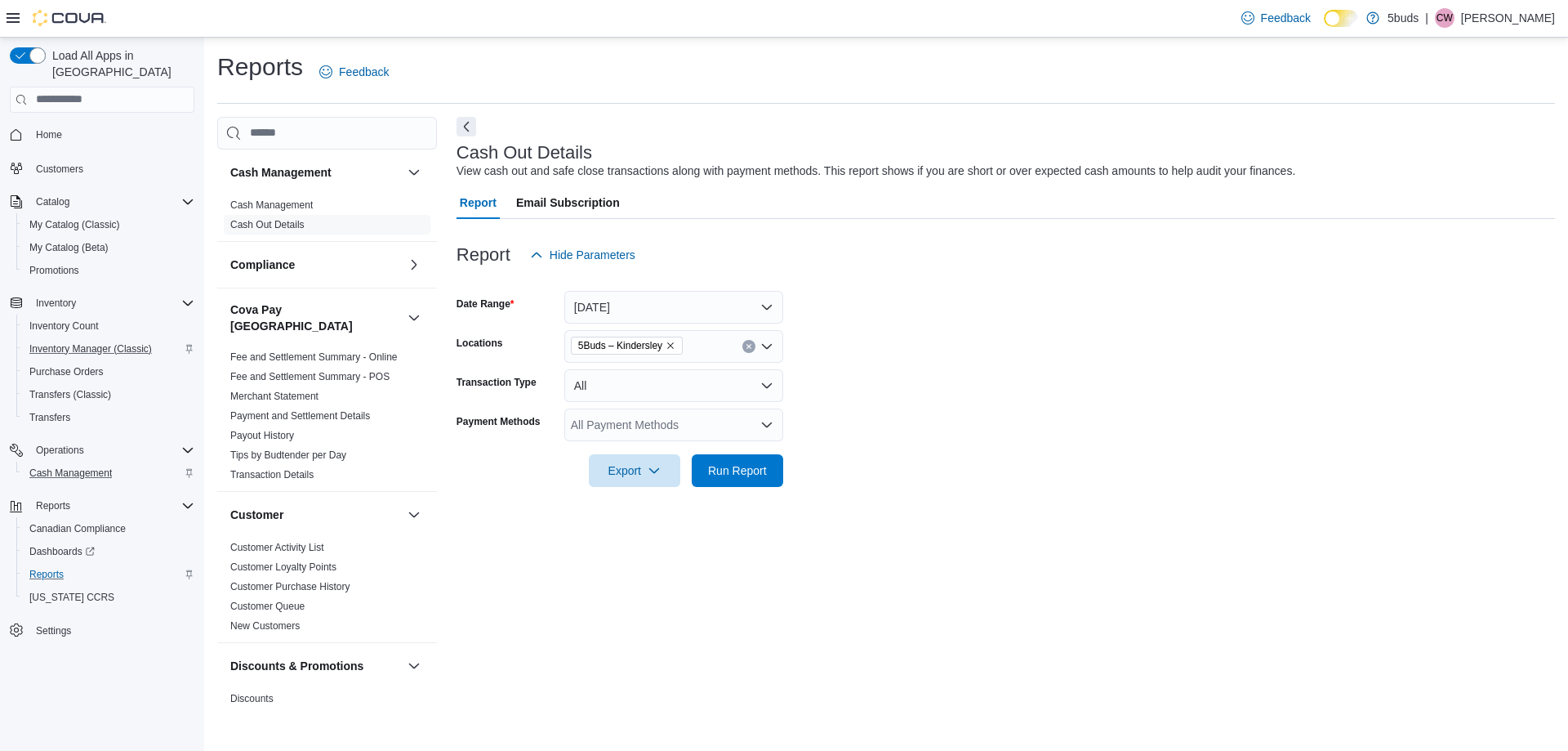
click at [1037, 367] on form "Date Range [DATE] Locations 5Buds – Kindersley Transaction Type All Payment Met…" at bounding box center [1005, 379] width 1098 height 216
click at [637, 465] on span "Export" at bounding box center [635, 469] width 72 height 32
click at [642, 504] on span "Export to Excel" at bounding box center [636, 503] width 73 height 13
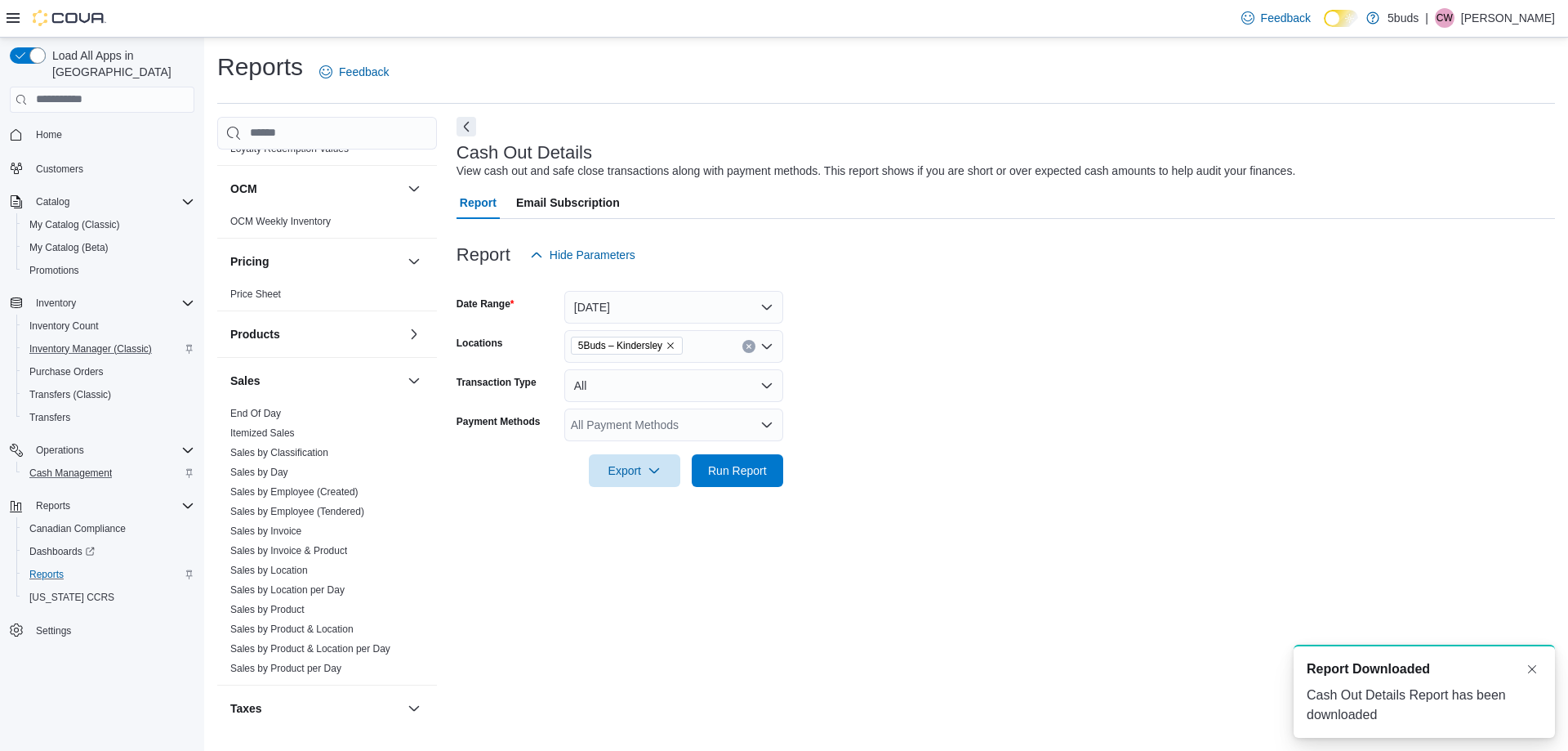
scroll to position [1131, 0]
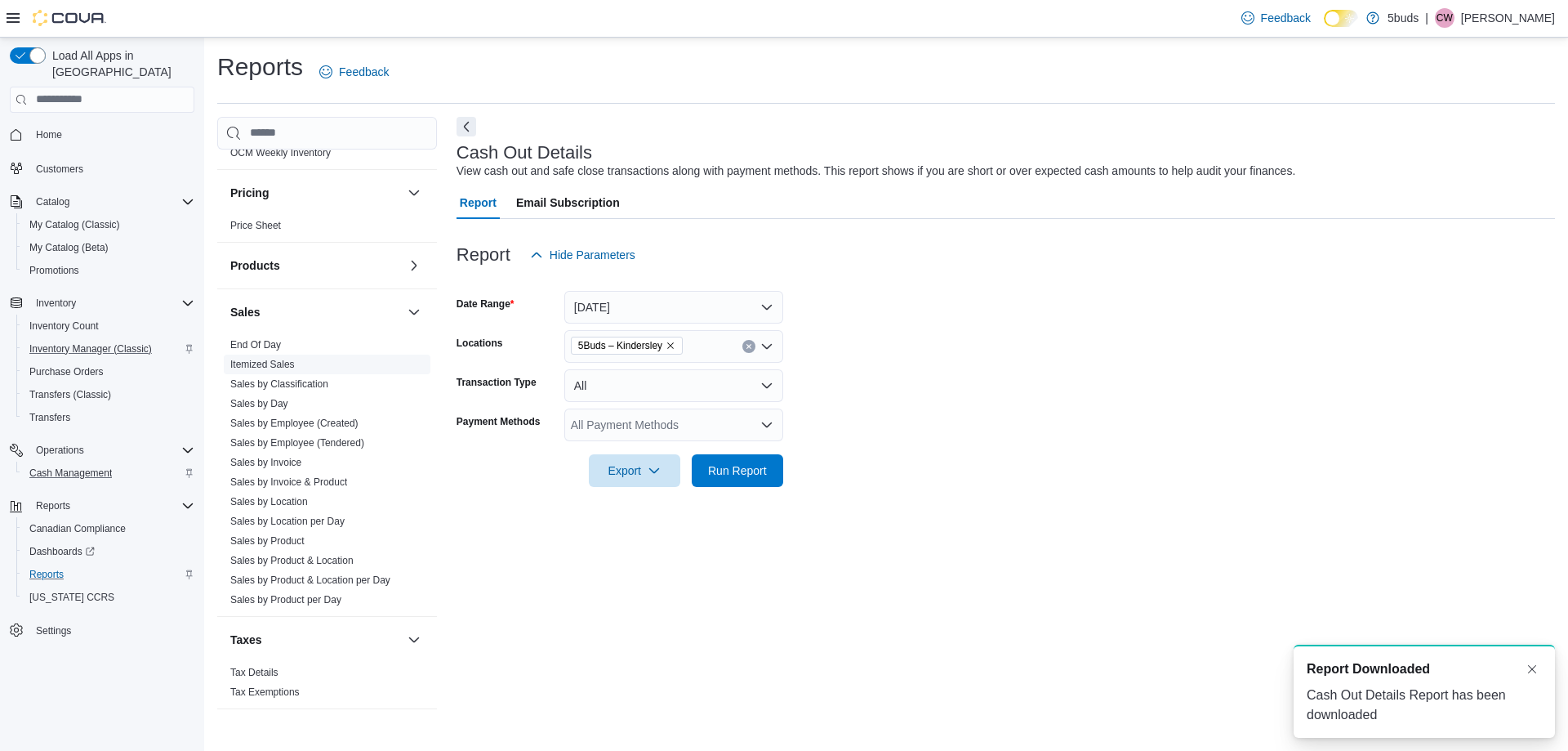
drag, startPoint x: 245, startPoint y: 333, endPoint x: 271, endPoint y: 344, distance: 28.2
click at [245, 339] on link "End Of Day" at bounding box center [255, 345] width 50 height 11
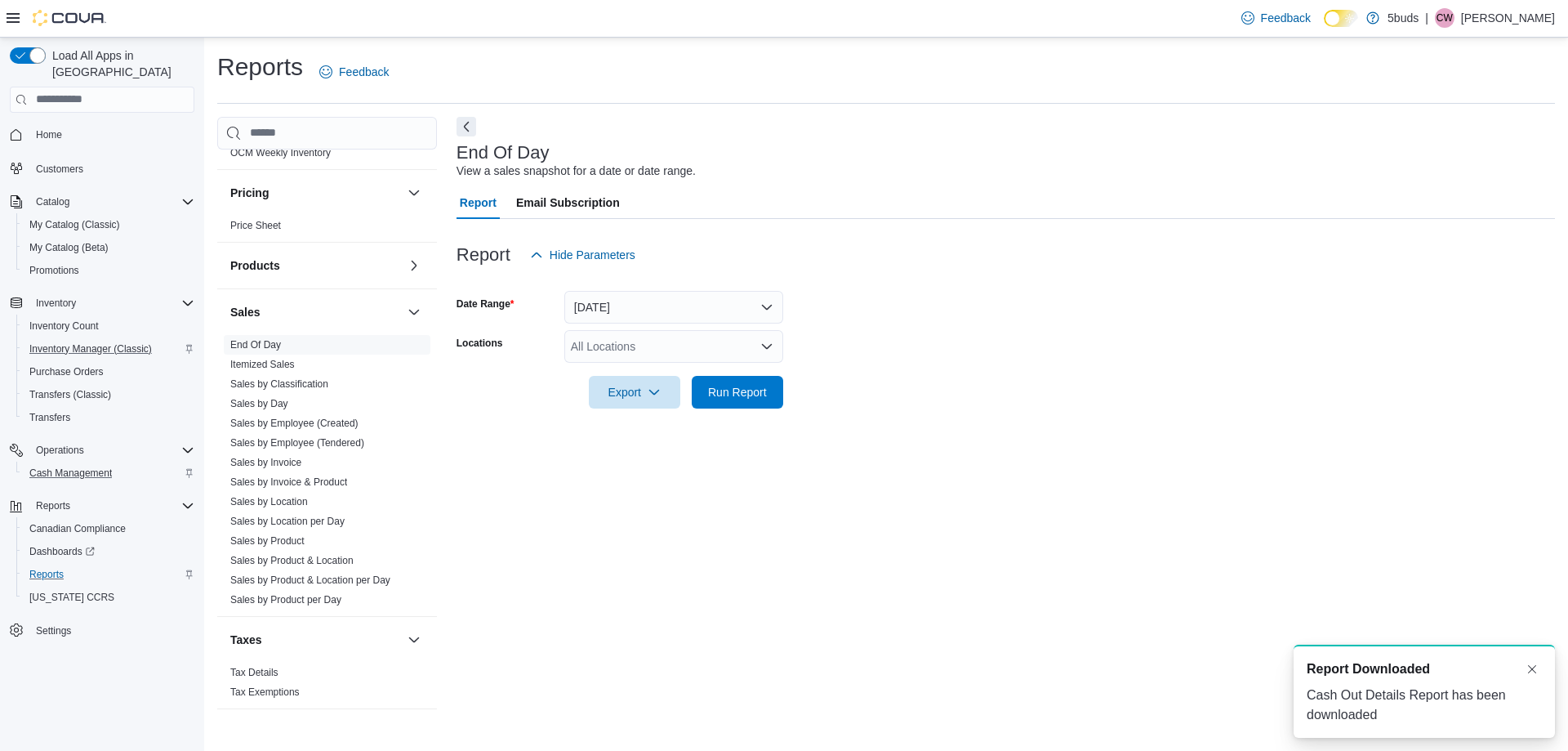
click at [638, 348] on div "All Locations" at bounding box center [673, 347] width 219 height 32
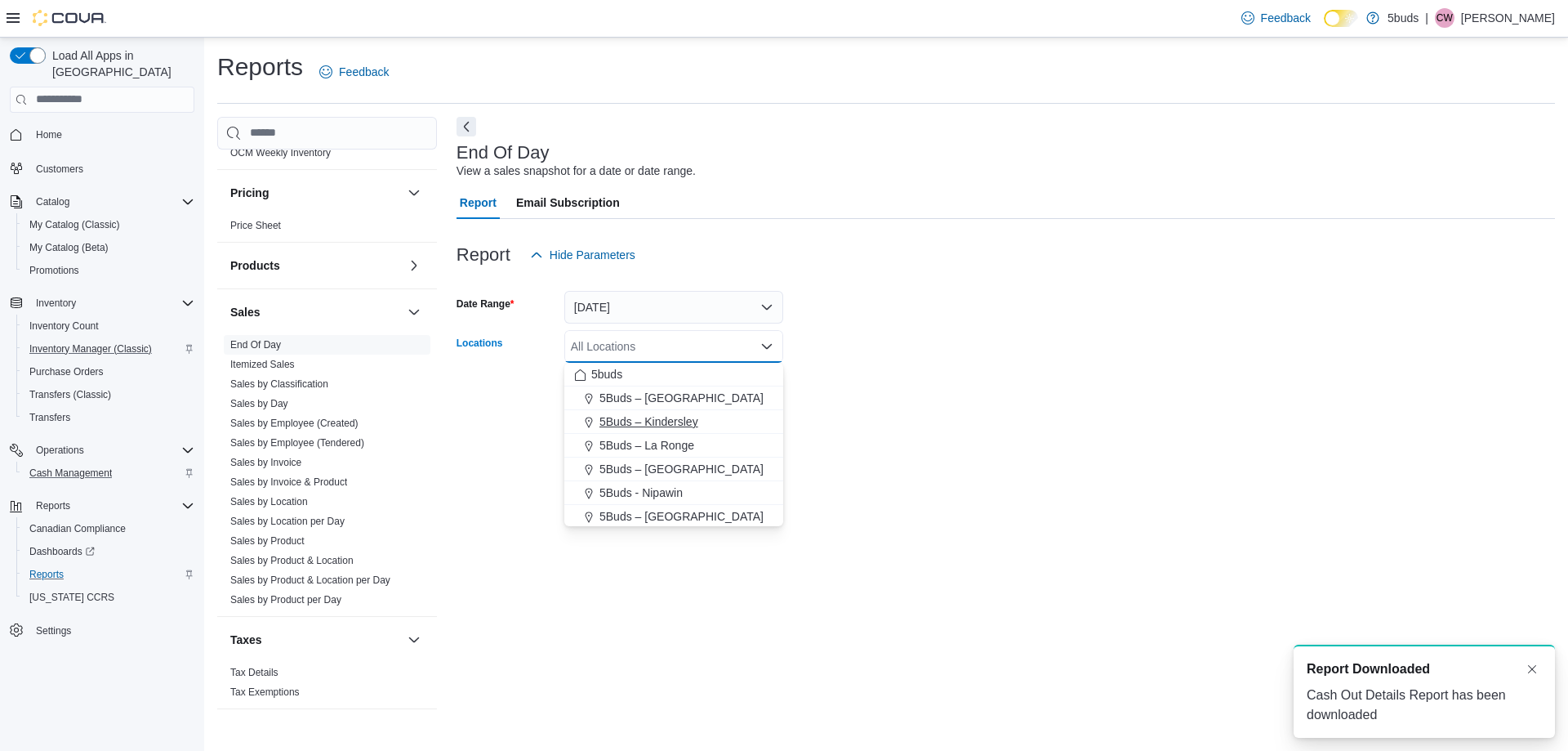
click at [647, 415] on span "5Buds – Kindersley" at bounding box center [648, 421] width 99 height 16
click at [1030, 416] on div at bounding box center [1005, 418] width 1098 height 20
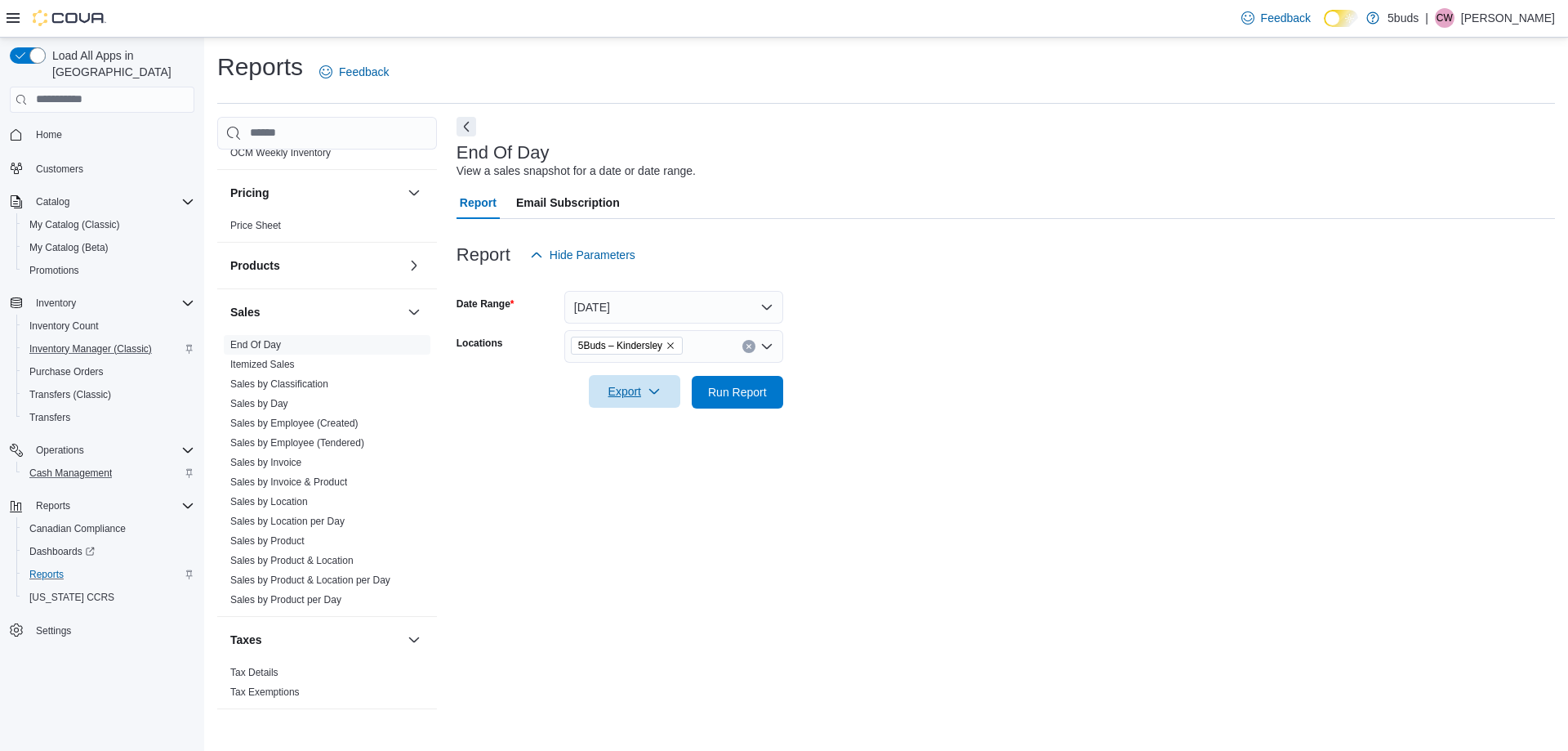
click at [633, 399] on span "Export" at bounding box center [635, 391] width 72 height 32
click at [635, 427] on span "Export to Excel" at bounding box center [636, 424] width 73 height 13
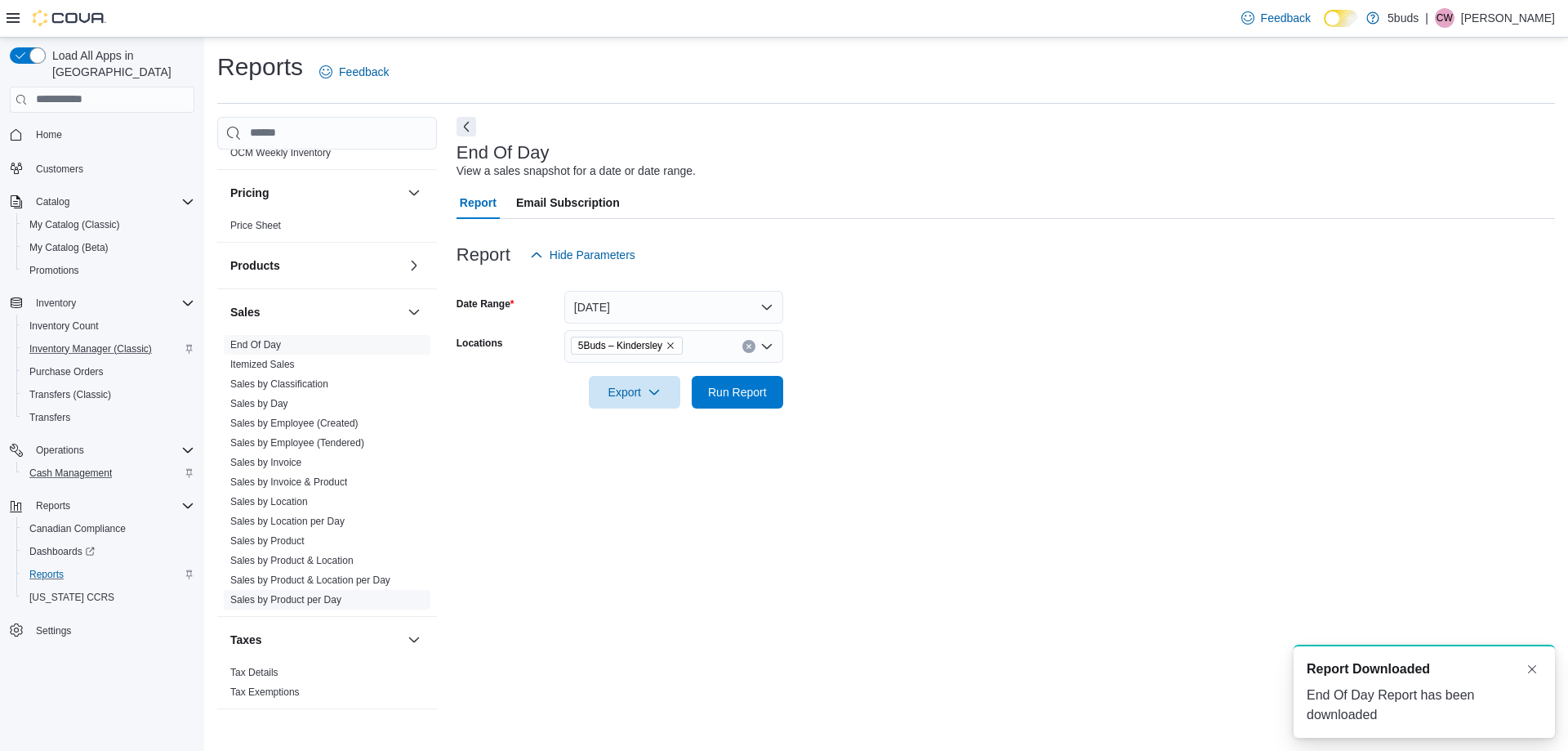
click at [284, 593] on link "Sales by Product per Day" at bounding box center [286, 599] width 111 height 11
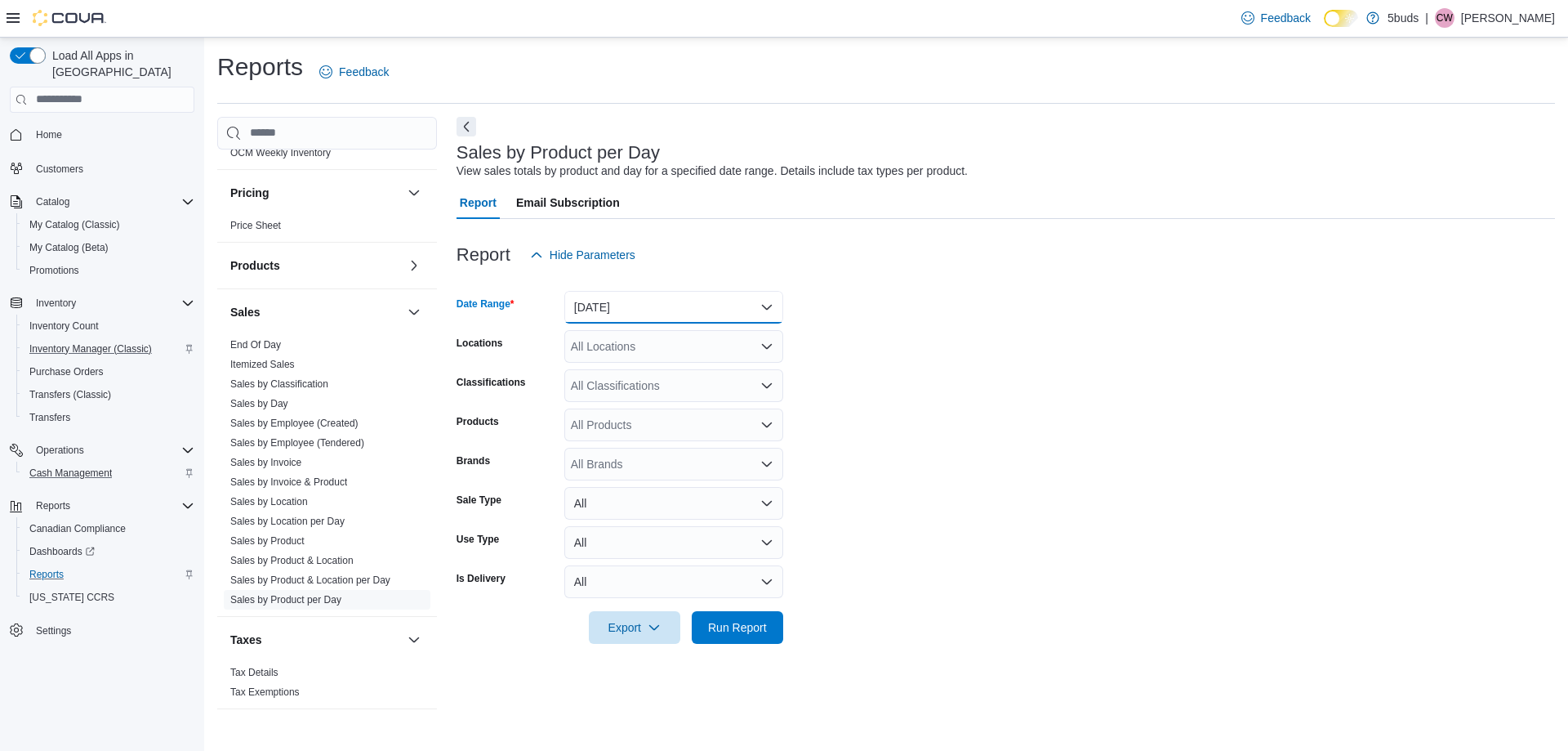
click at [607, 321] on button "[DATE]" at bounding box center [673, 307] width 219 height 32
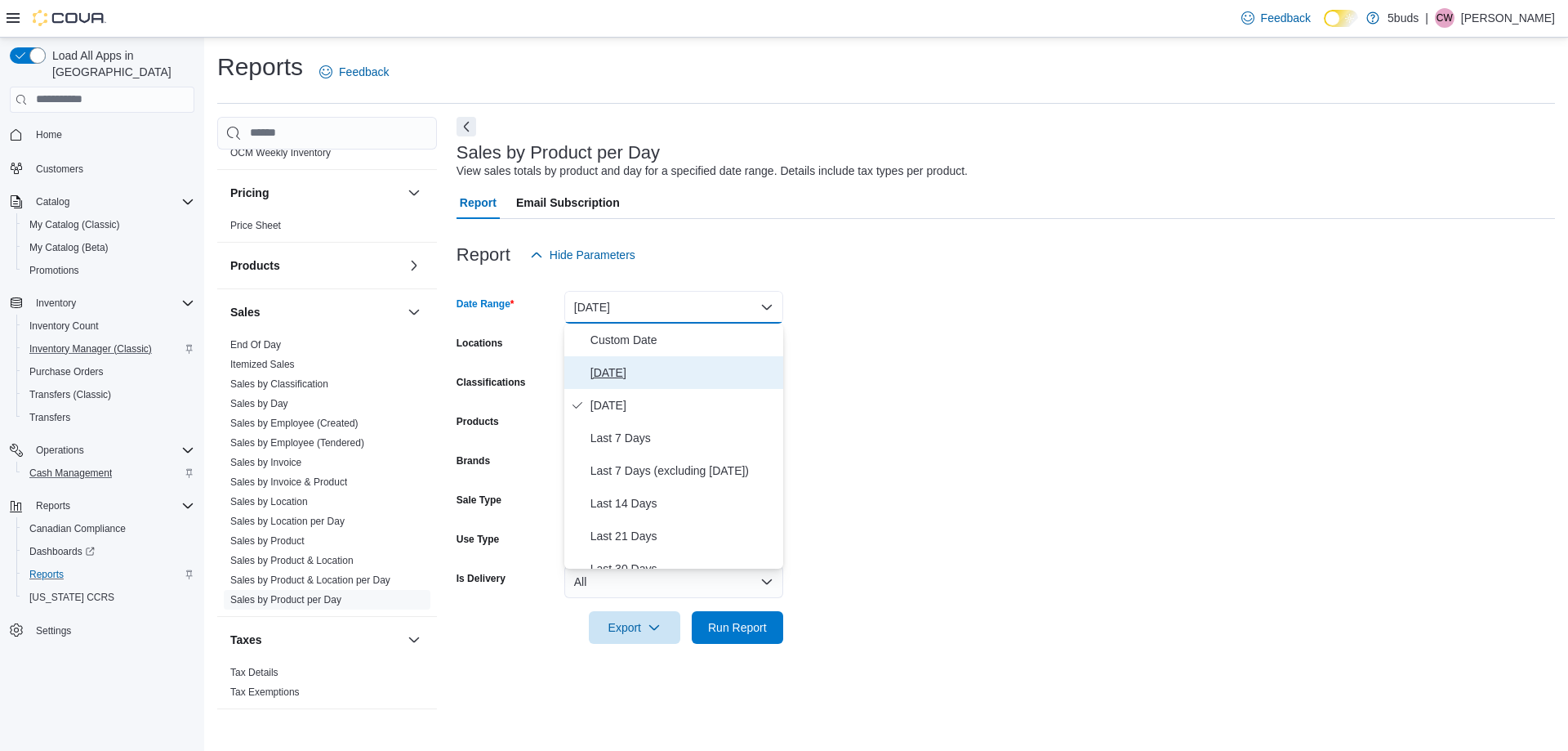
click at [604, 371] on span "[DATE]" at bounding box center [683, 372] width 186 height 20
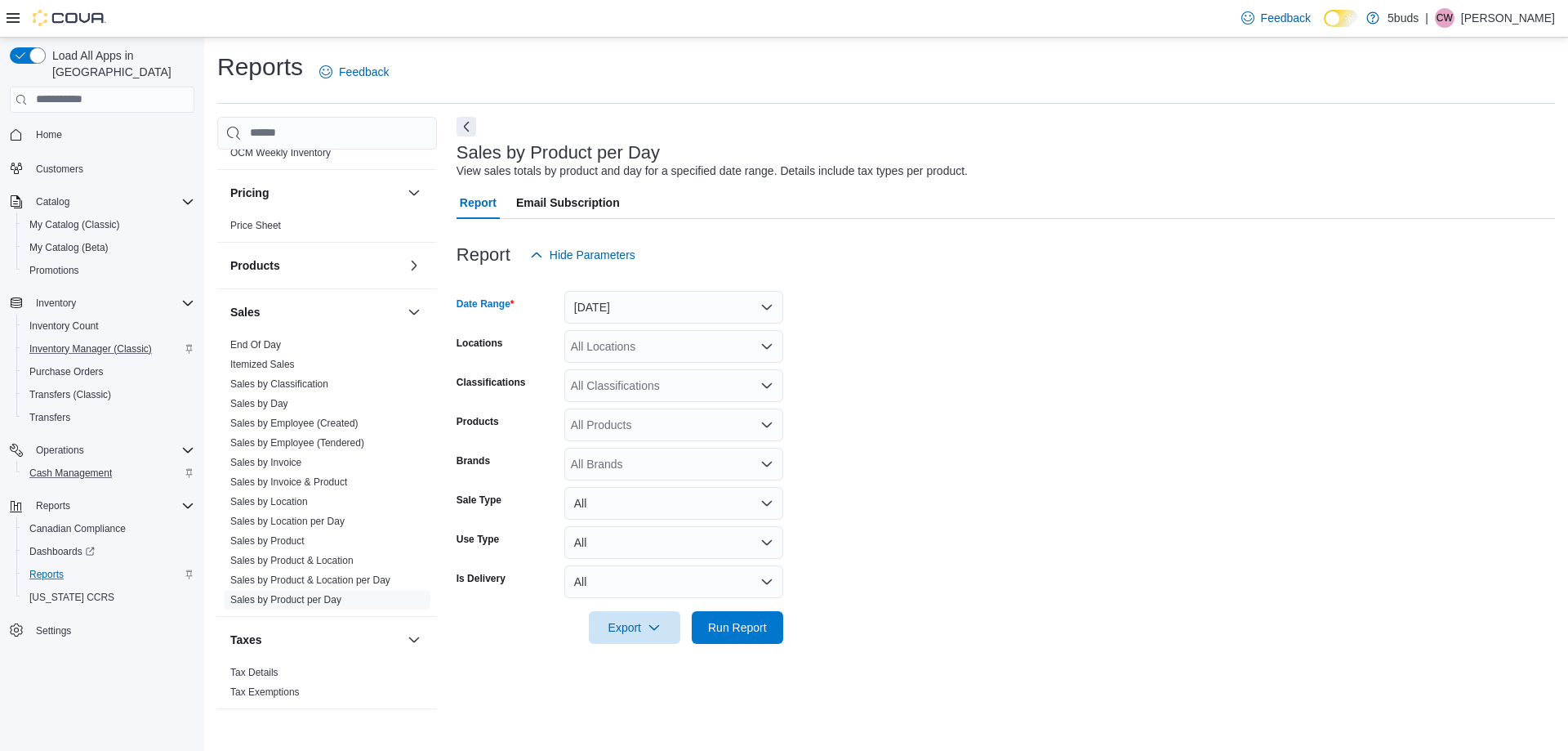
click at [618, 349] on div "All Locations" at bounding box center [673, 347] width 219 height 32
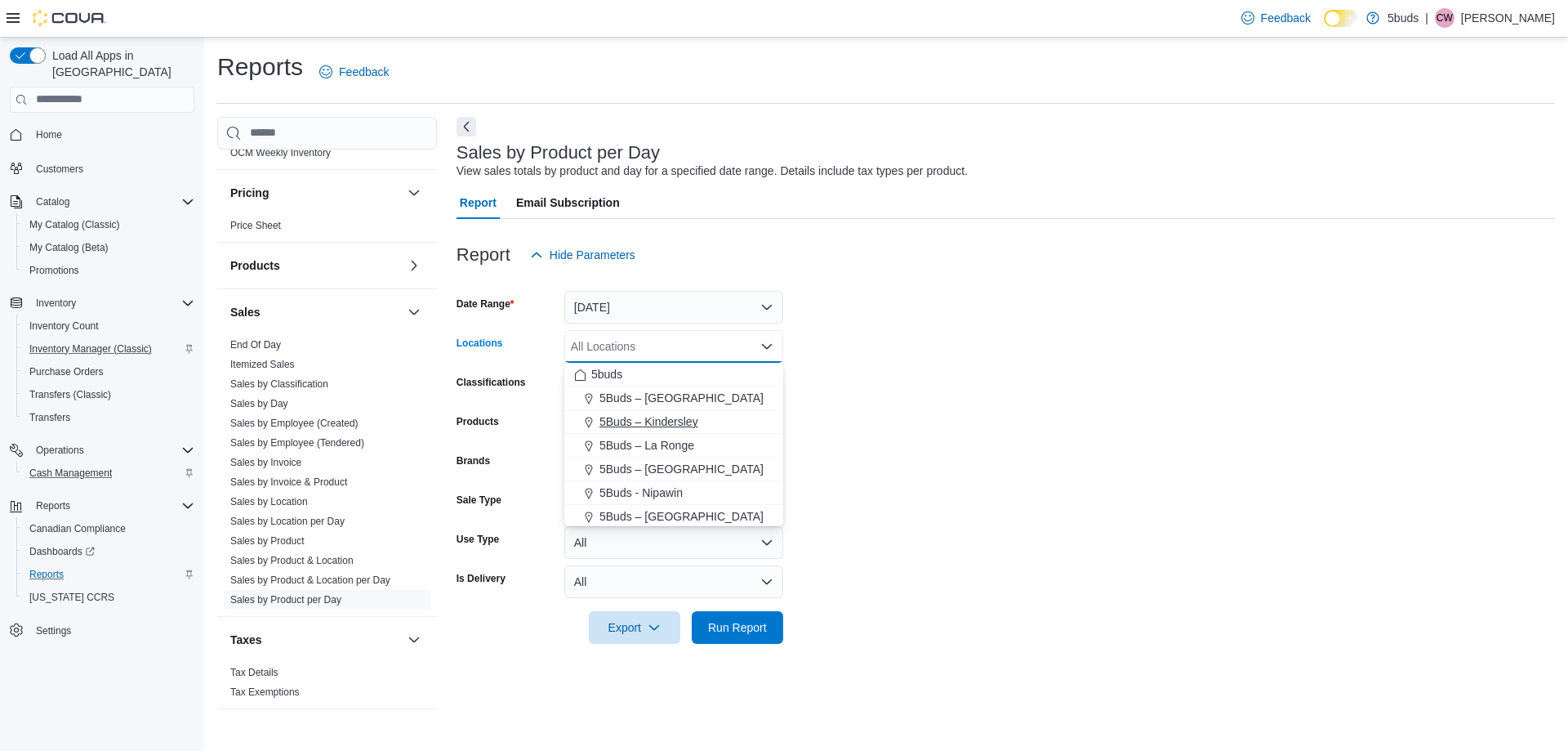
click at [625, 418] on span "5Buds – Kindersley" at bounding box center [648, 421] width 99 height 16
click at [928, 403] on form "Date Range [DATE] Locations 5Buds – Kindersley Combo box. Selected. 5Buds – Kin…" at bounding box center [1005, 458] width 1098 height 372
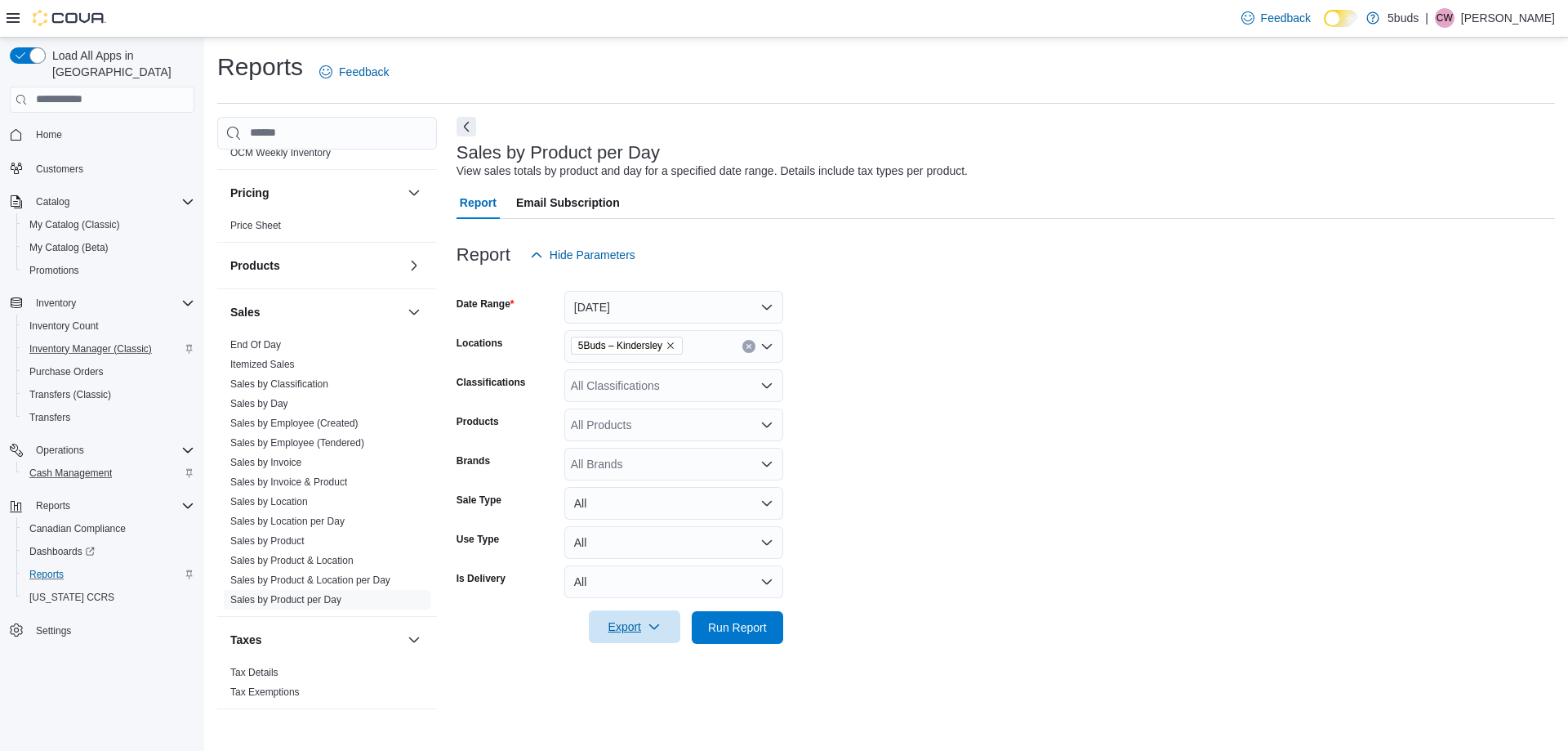
click at [658, 632] on icon "button" at bounding box center [654, 627] width 13 height 13
click at [646, 527] on span "Export to Excel" at bounding box center [636, 530] width 73 height 13
